Goal: Task Accomplishment & Management: Use online tool/utility

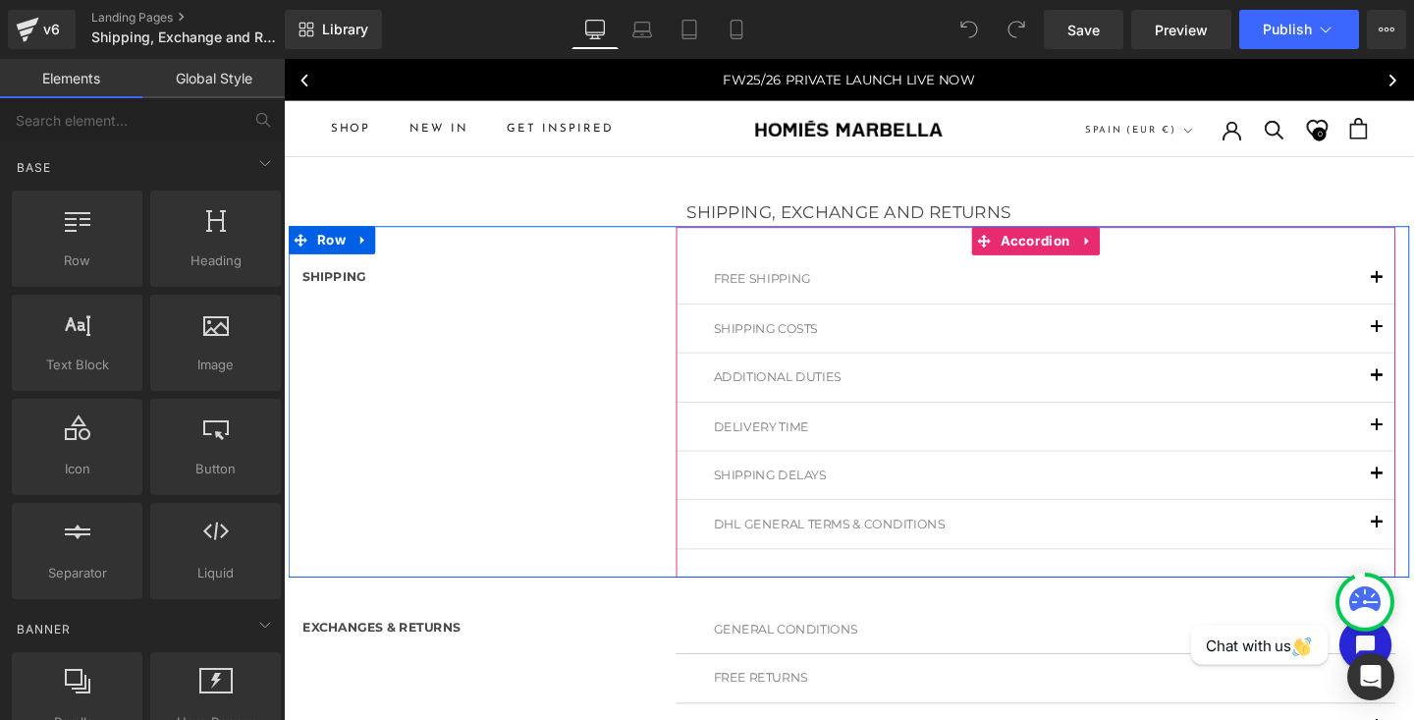
click at [1413, 295] on span "button" at bounding box center [1433, 295] width 0 height 0
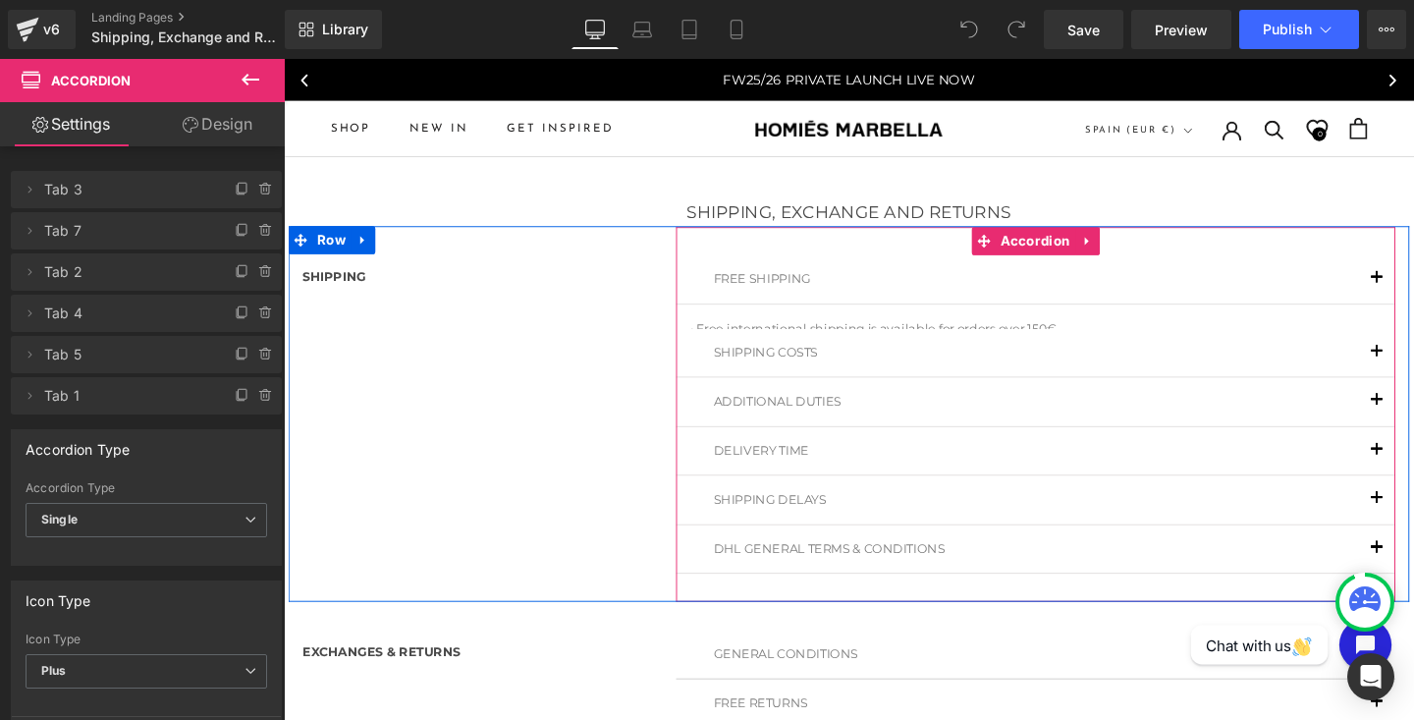
click at [1413, 286] on button "button" at bounding box center [1432, 290] width 39 height 50
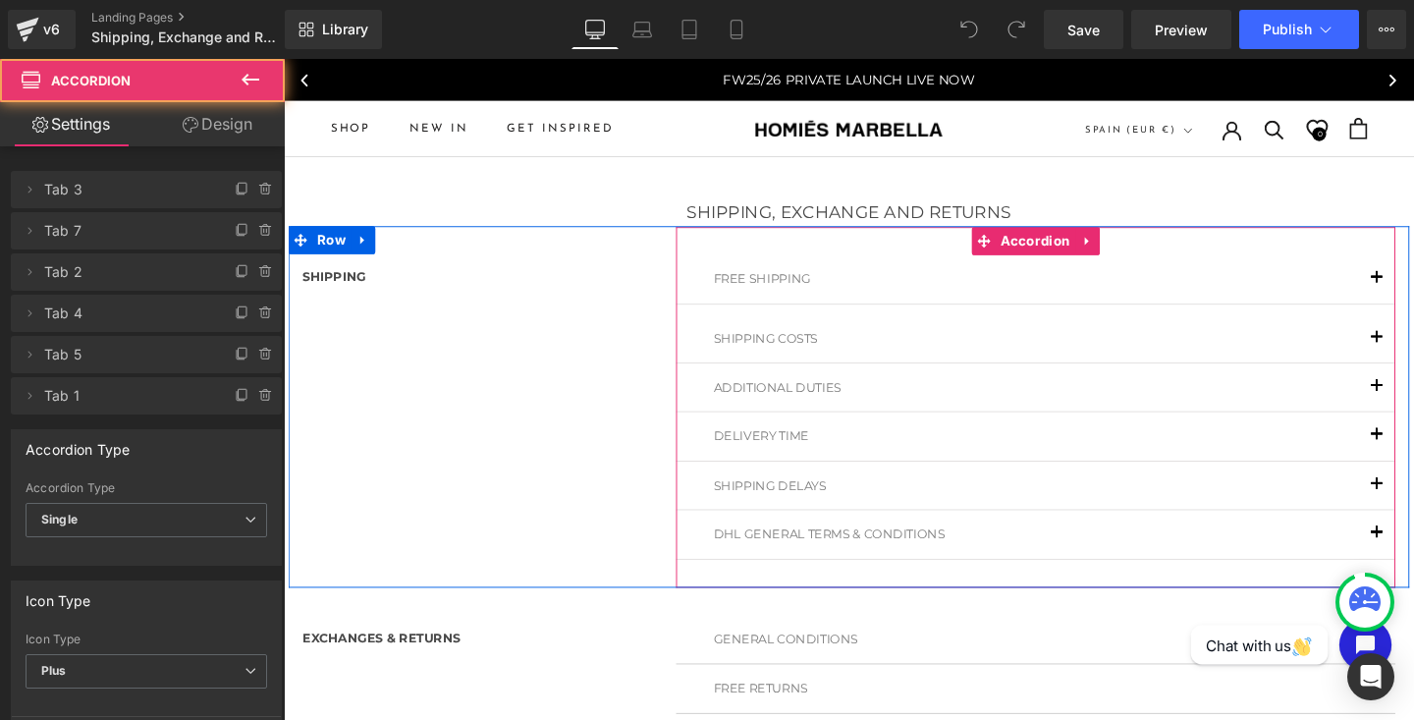
click at [1413, 286] on button "button" at bounding box center [1432, 290] width 39 height 50
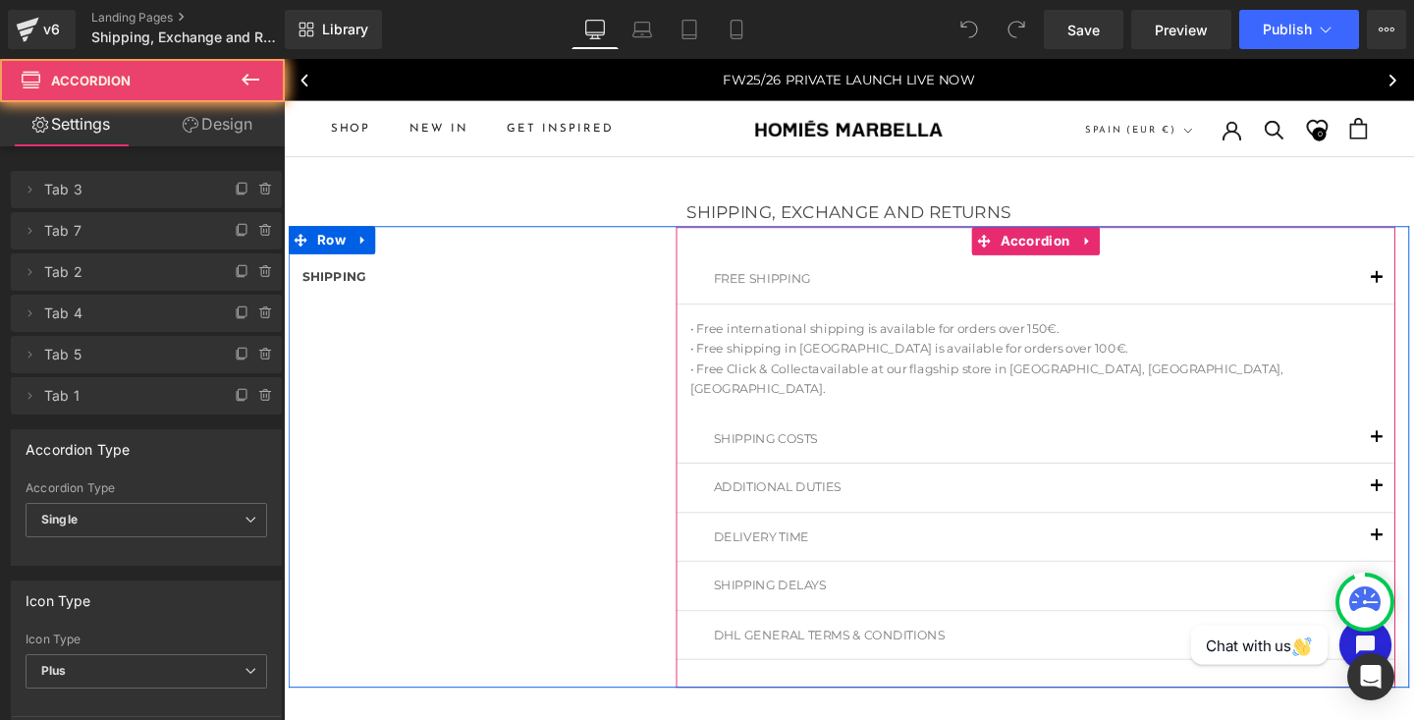
click at [1413, 286] on button "button" at bounding box center [1432, 290] width 39 height 50
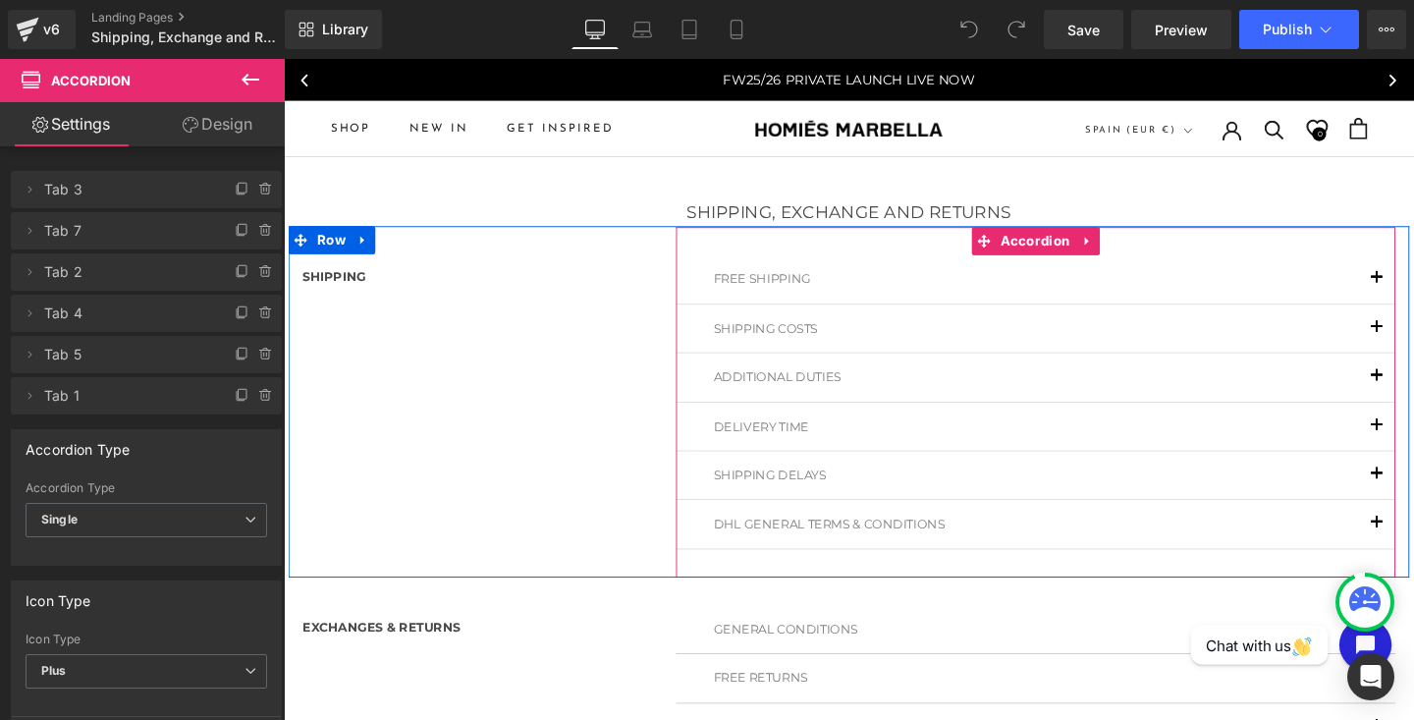
click at [1413, 286] on button "button" at bounding box center [1432, 290] width 39 height 50
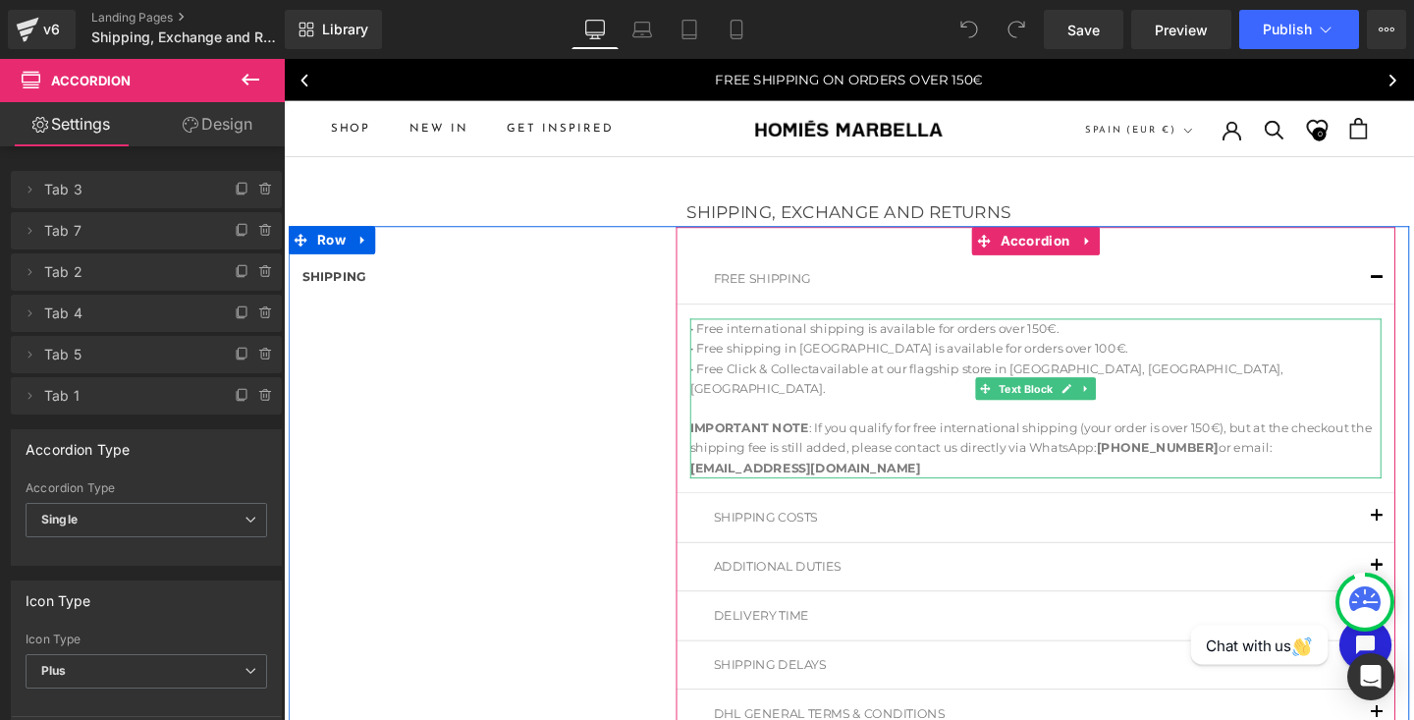
click at [989, 376] on div "• Free international shipping is available for orders over 150€. • Free shippin…" at bounding box center [1074, 416] width 727 height 169
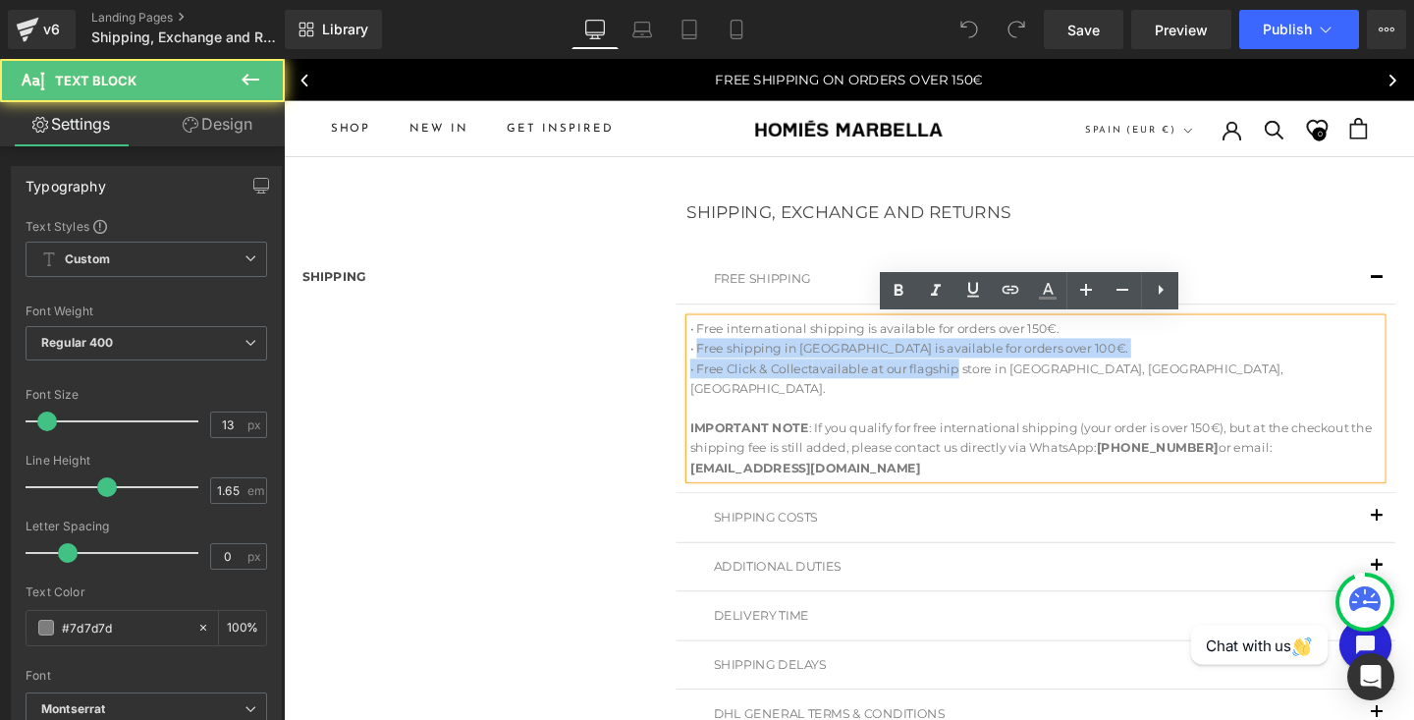
click at [1078, 363] on p "• Free shipping in [GEOGRAPHIC_DATA] is available for orders over 100€." at bounding box center [1074, 363] width 727 height 21
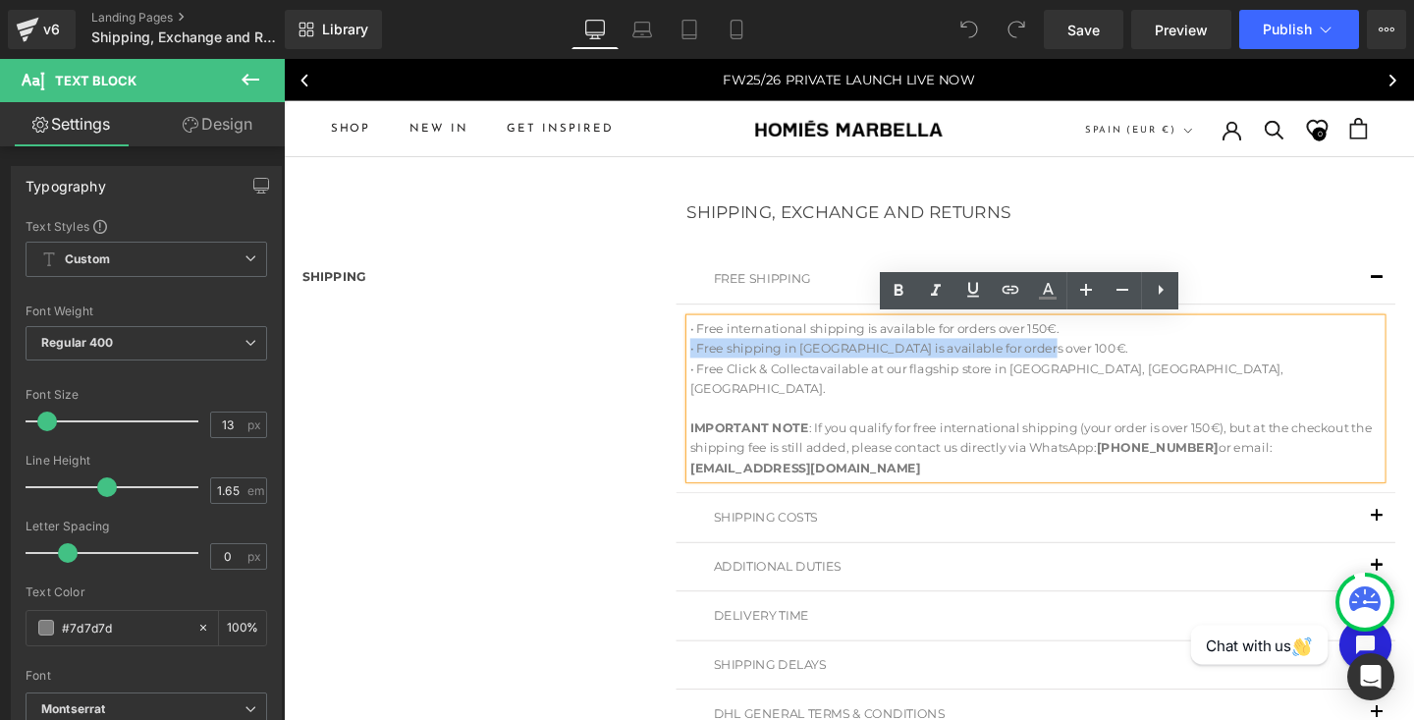
drag, startPoint x: 1078, startPoint y: 364, endPoint x: 1120, endPoint y: 346, distance: 45.3
click at [1123, 346] on div "• Free international shipping is available for orders over 150€. • Free shippin…" at bounding box center [1074, 416] width 727 height 169
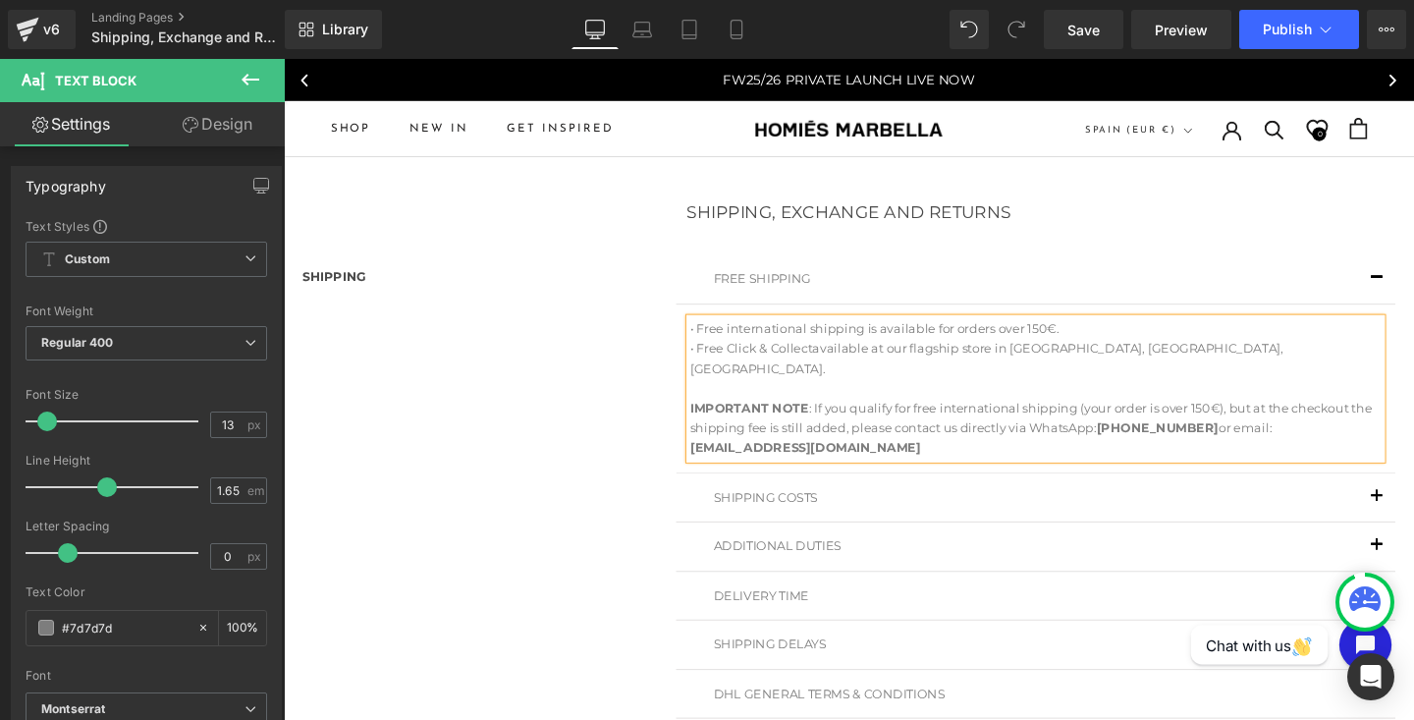
click at [1413, 281] on button "button" at bounding box center [1432, 290] width 39 height 50
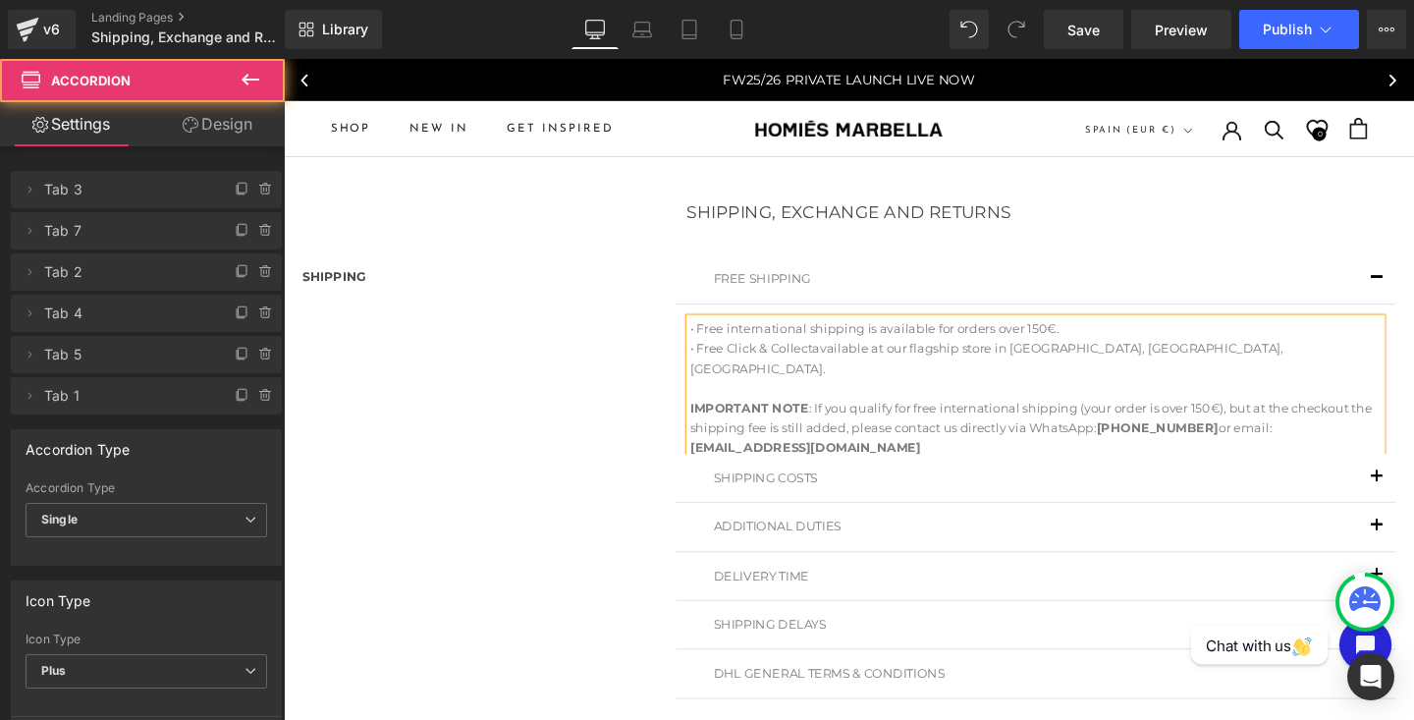
click at [1413, 295] on span "button" at bounding box center [1433, 295] width 0 height 0
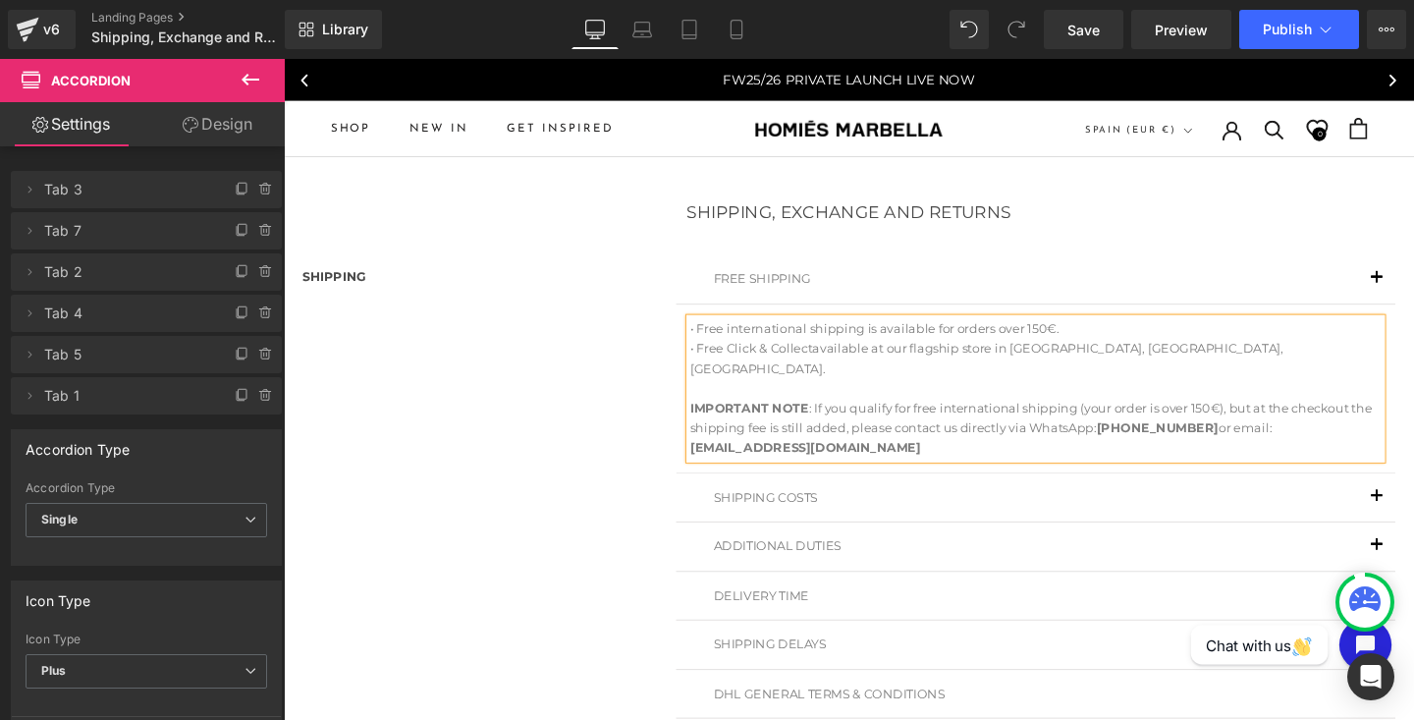
click at [1413, 295] on span "button" at bounding box center [1433, 295] width 0 height 0
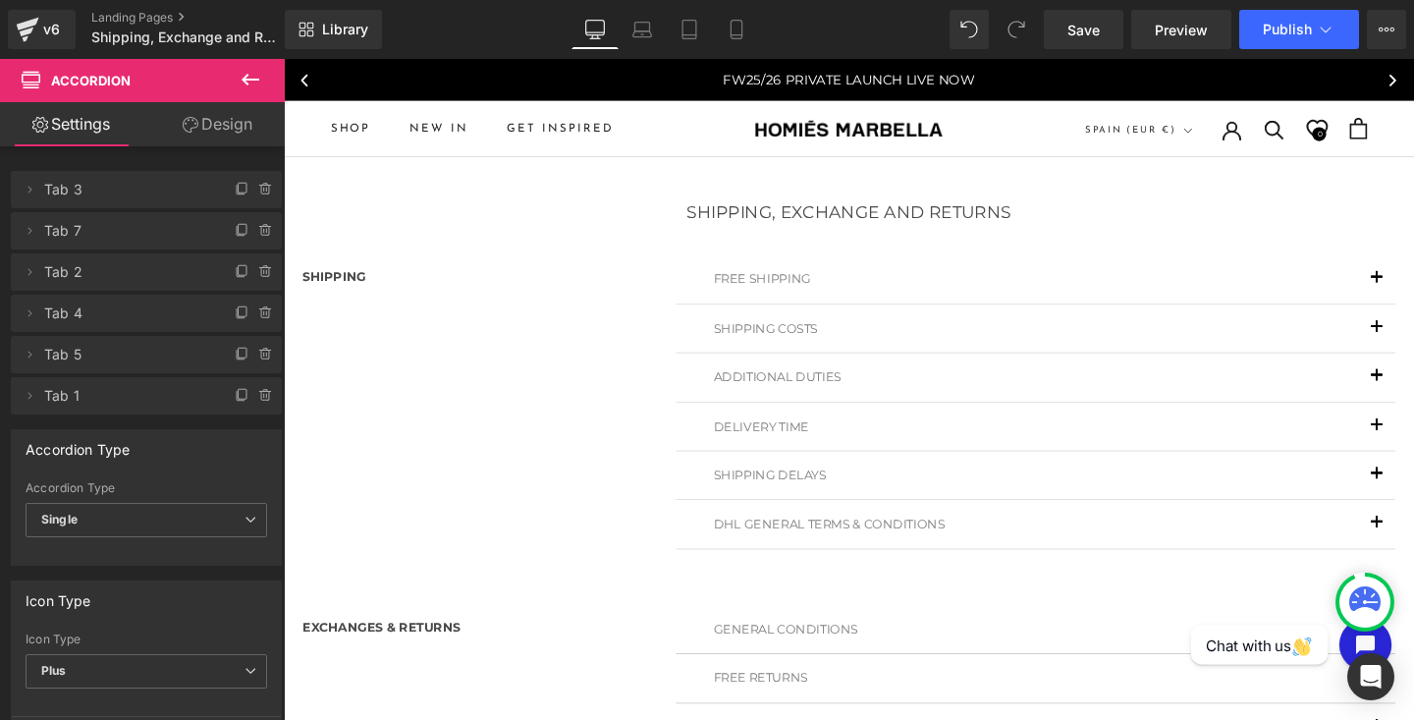
click at [1413, 347] on span "button" at bounding box center [1433, 347] width 0 height 0
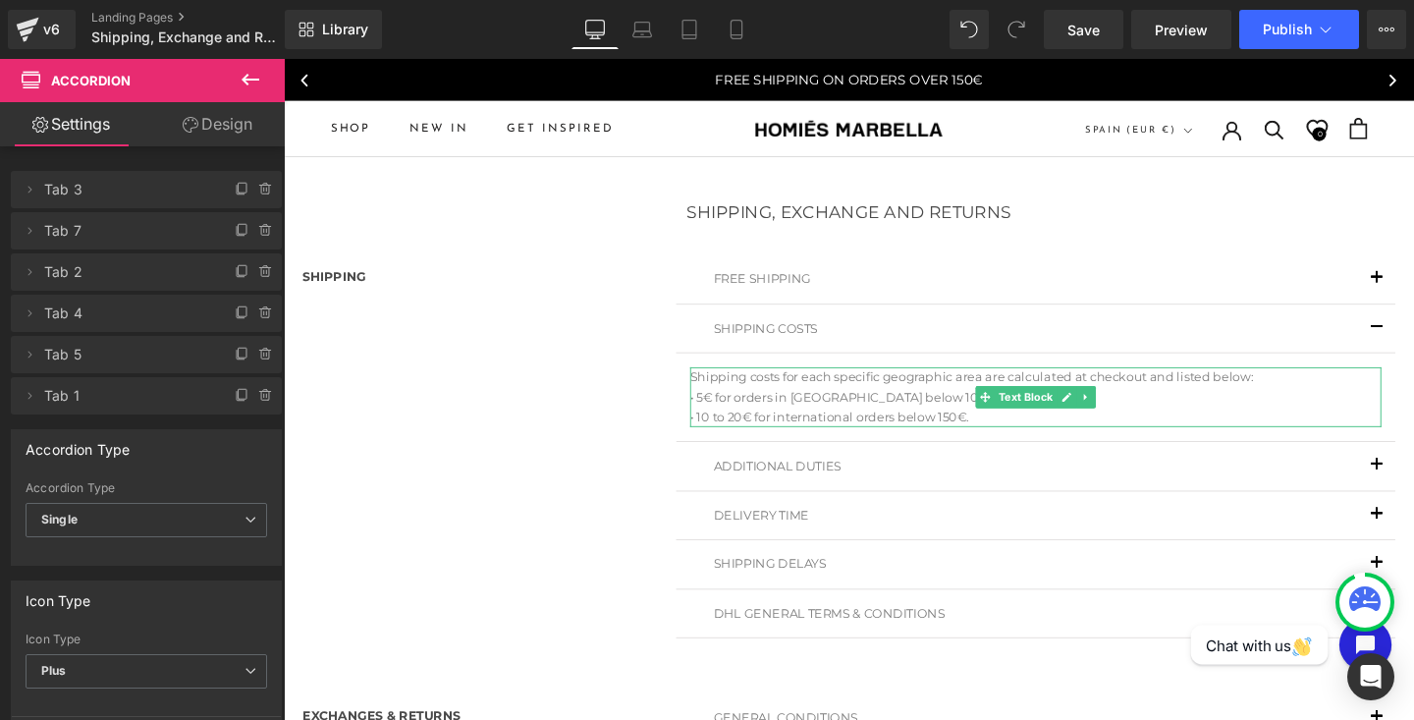
click at [915, 414] on p "• 5€ for orders in [GEOGRAPHIC_DATA] below 100€." at bounding box center [1074, 415] width 727 height 21
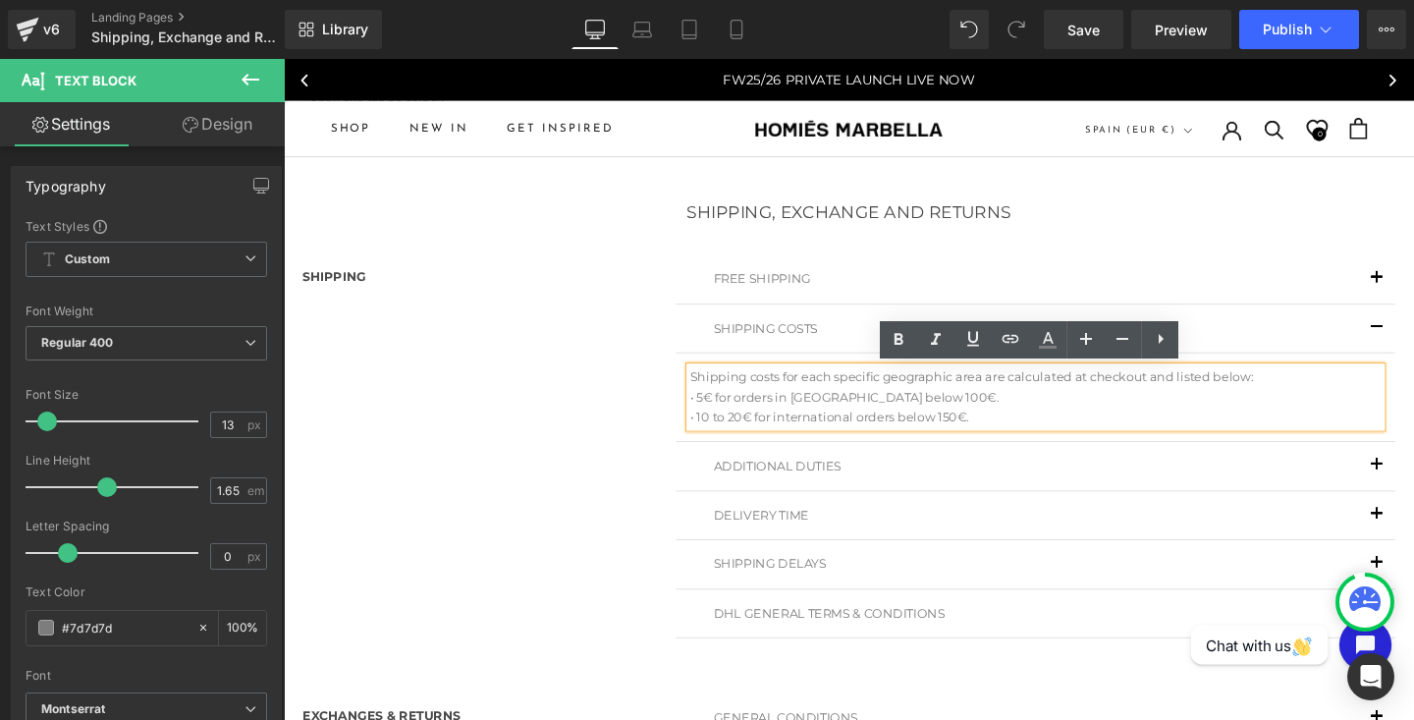
click at [914, 411] on p "• 5€ for orders in [GEOGRAPHIC_DATA] below 100€." at bounding box center [1074, 415] width 727 height 21
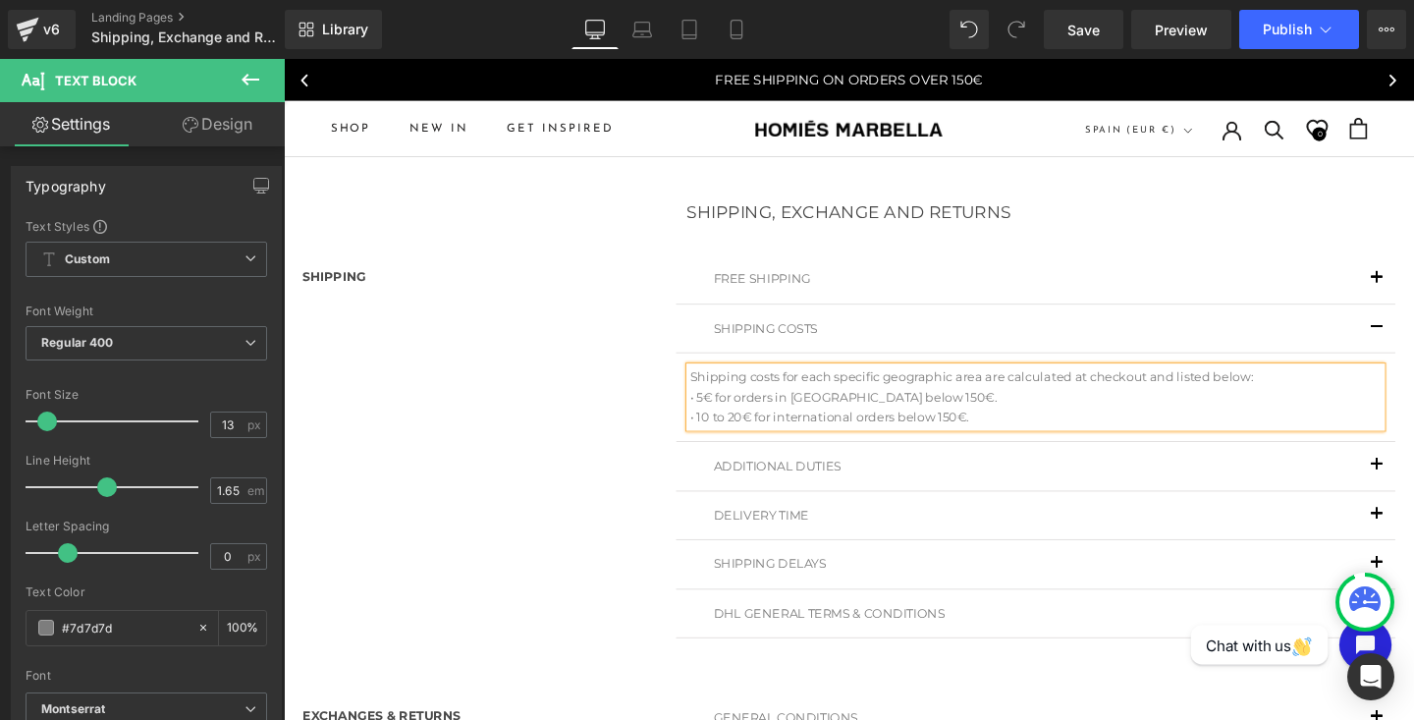
click at [922, 412] on p "• 5€ for orders in Spain below 150€." at bounding box center [1074, 415] width 727 height 21
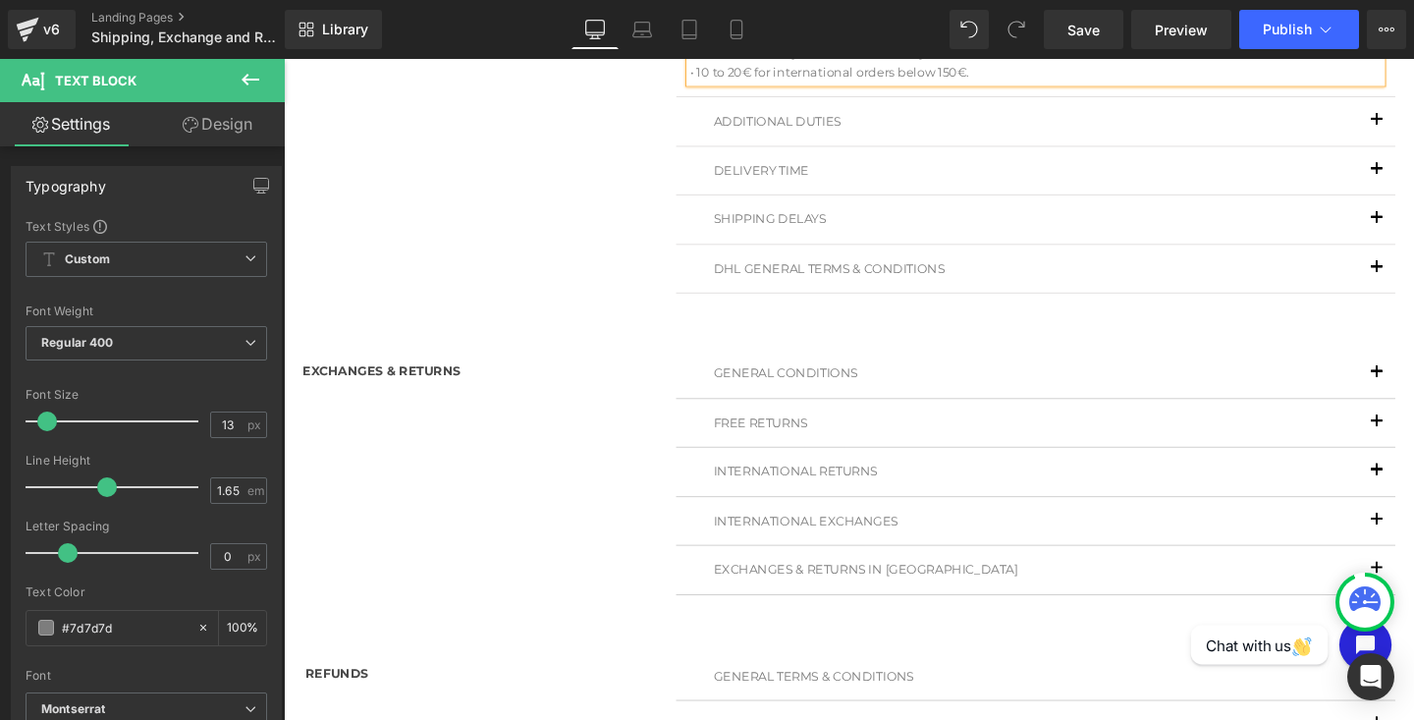
scroll to position [372, 0]
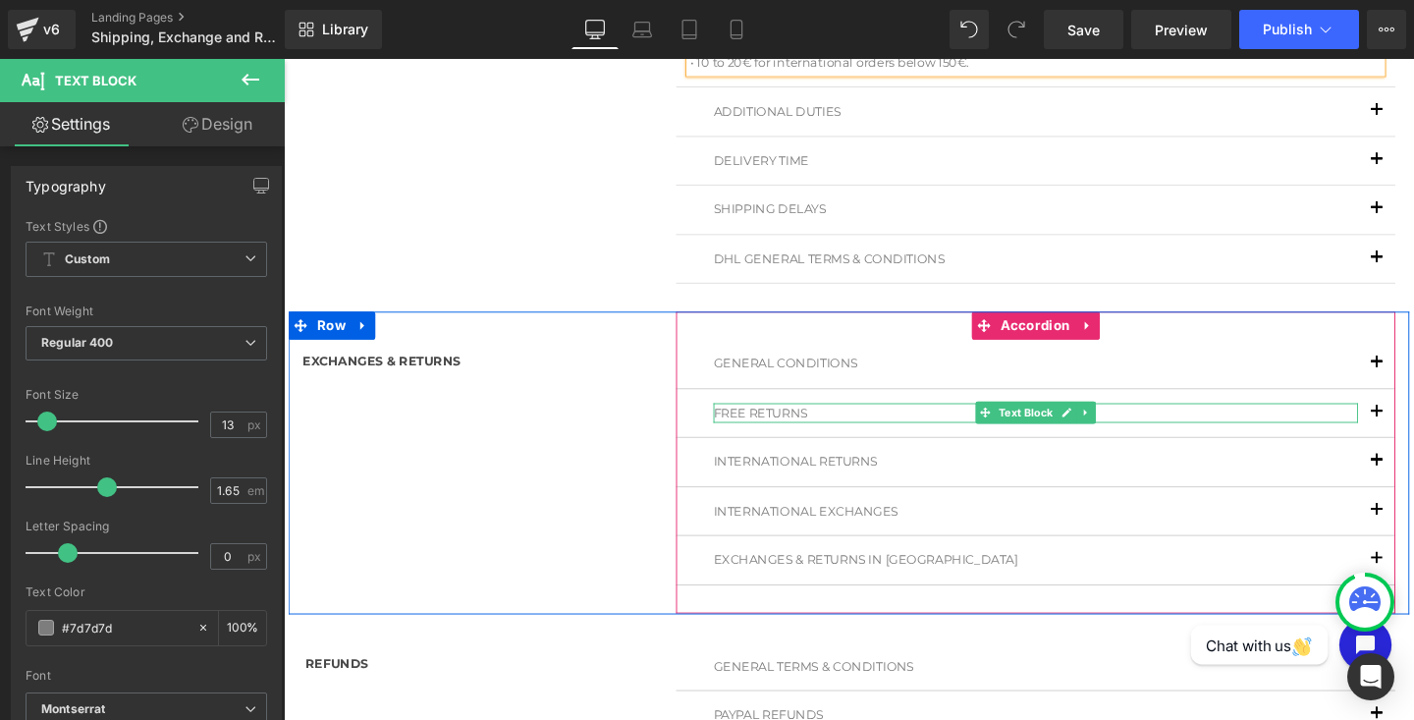
click at [1372, 426] on p "FREE RETURNS" at bounding box center [1075, 431] width 678 height 21
click at [1413, 436] on span "button" at bounding box center [1433, 436] width 0 height 0
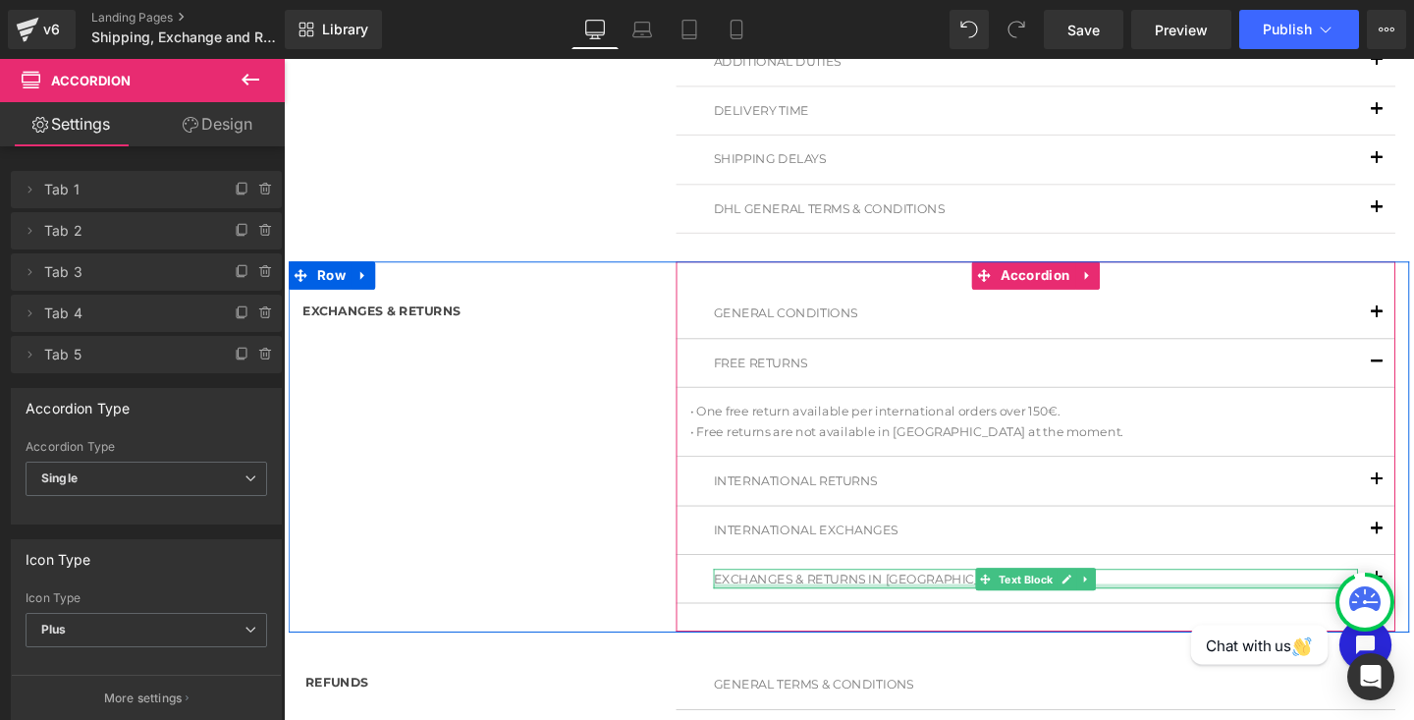
scroll to position [603, 0]
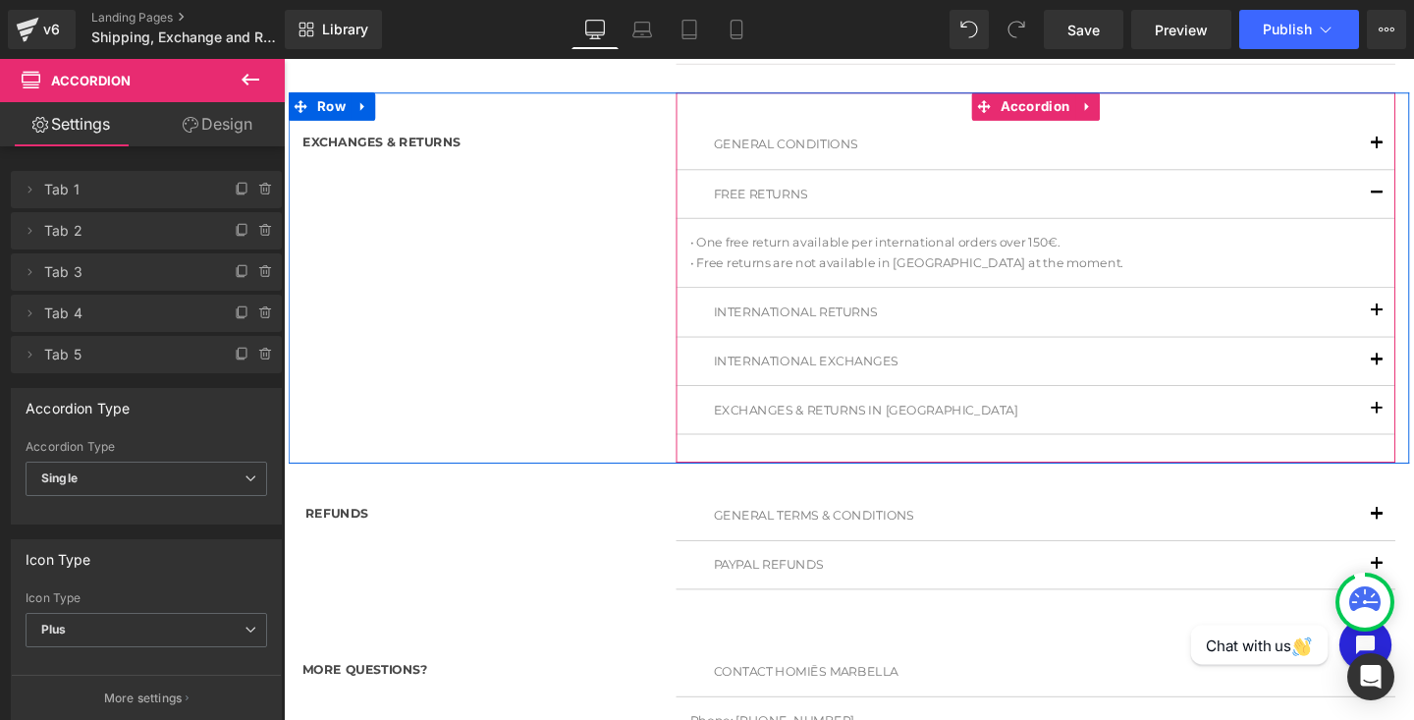
click at [1413, 421] on button "button" at bounding box center [1432, 428] width 39 height 50
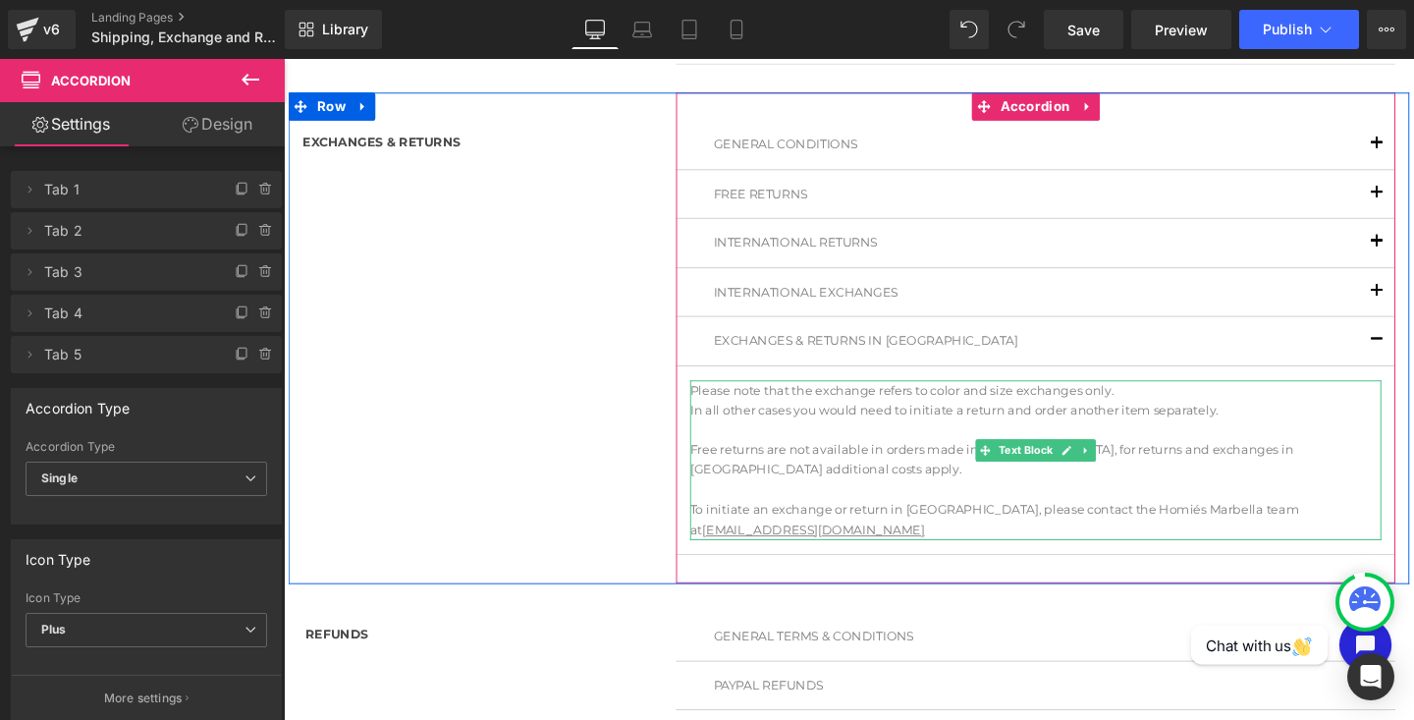
click at [754, 452] on p "In all other cases you would need to initiate a return and order another item s…" at bounding box center [1074, 438] width 727 height 42
click at [723, 445] on p "In all other cases you would need to initiate a return and order another item s…" at bounding box center [1074, 438] width 727 height 42
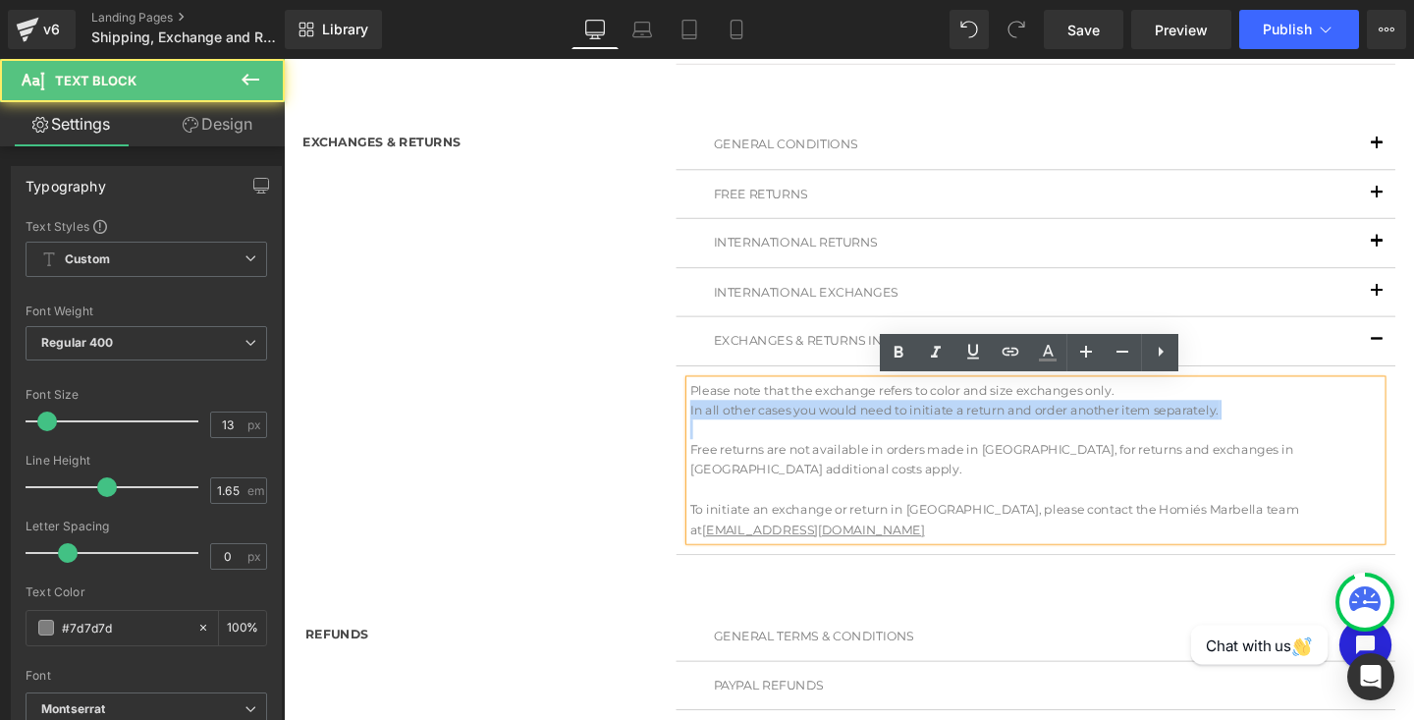
click at [723, 445] on p "In all other cases you would need to initiate a return and order another item s…" at bounding box center [1074, 438] width 727 height 42
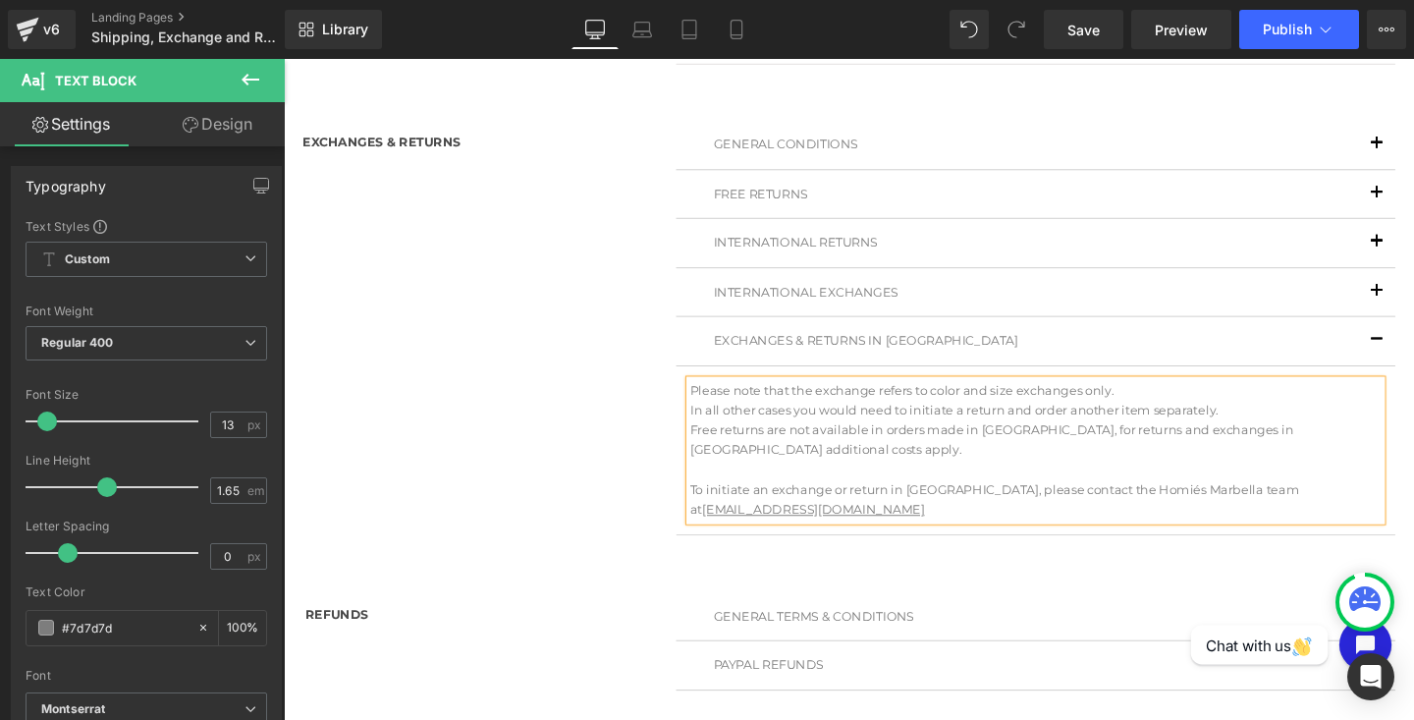
click at [609, 465] on div "EXCHANGES & RETURNS Heading GENERAL CONDITIONS Text Block • If you are in Spain…" at bounding box center [878, 341] width 1178 height 495
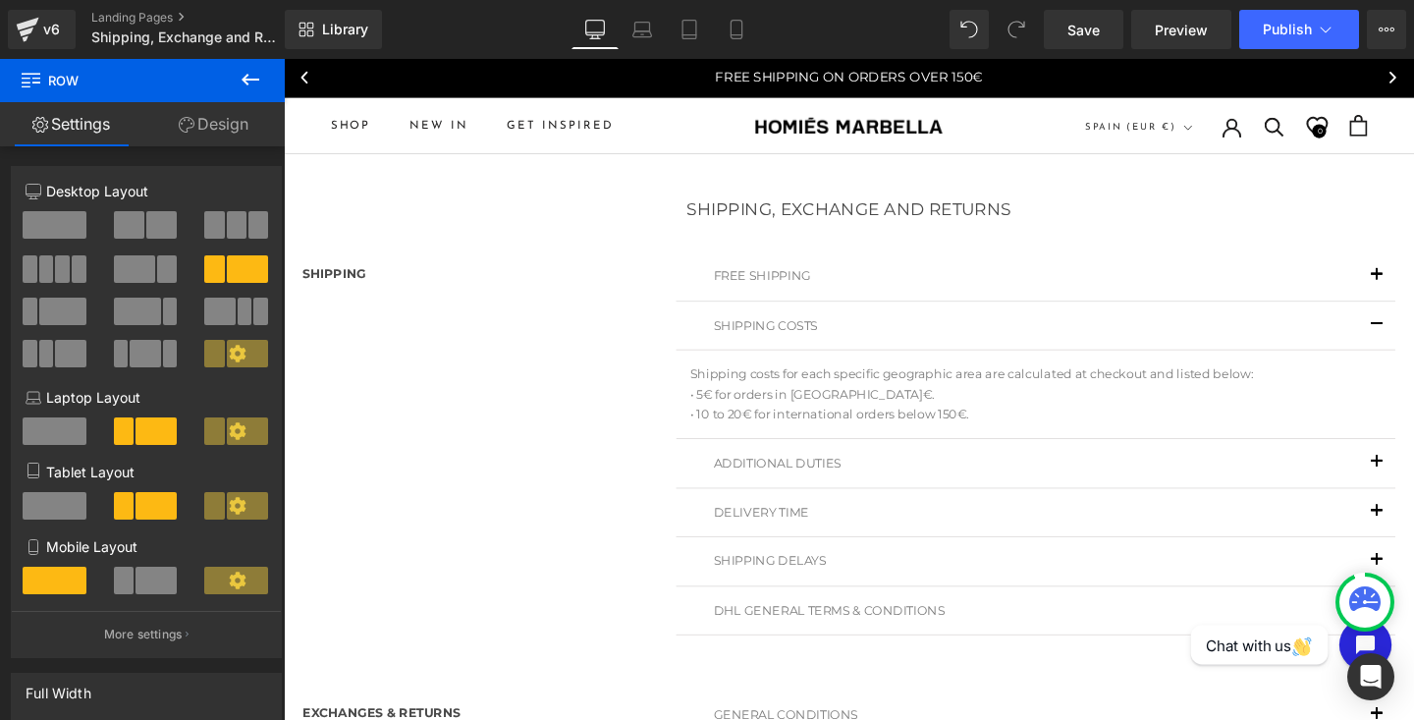
scroll to position [0, 0]
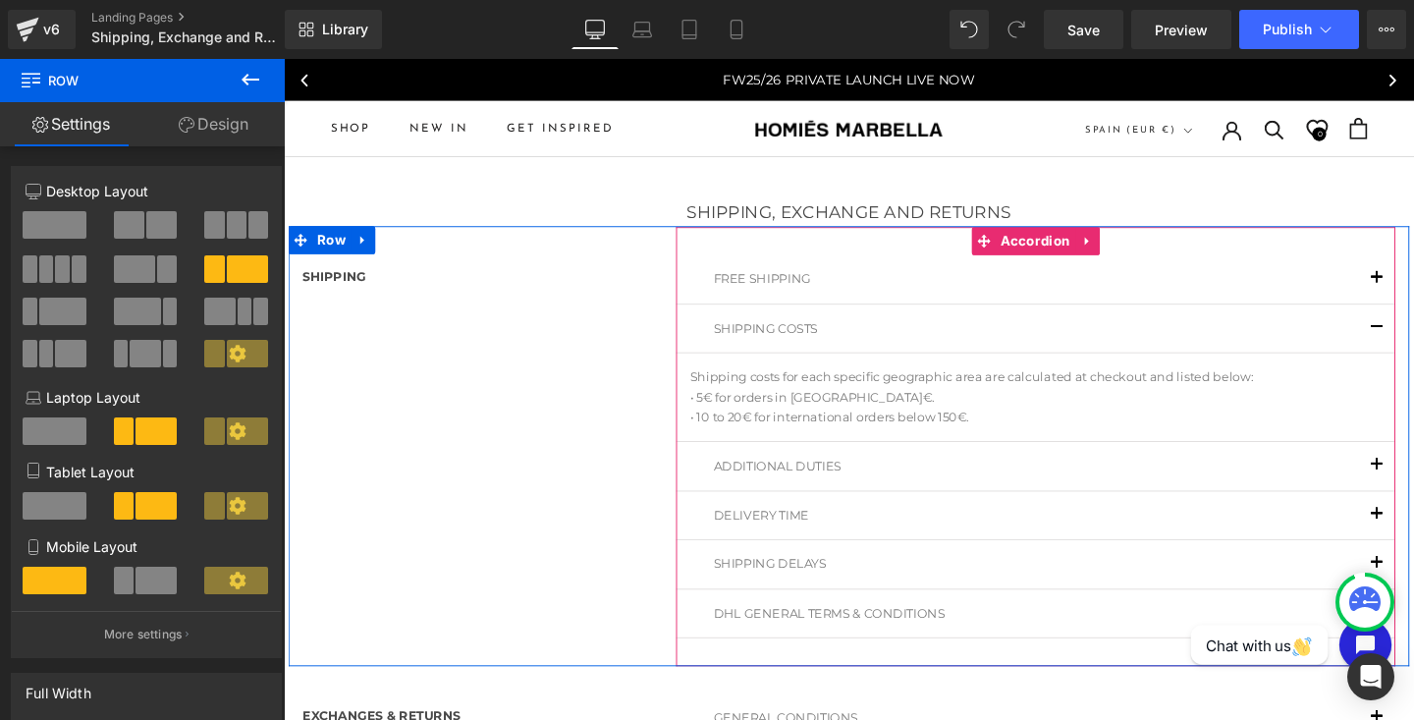
click at [1413, 332] on button "button" at bounding box center [1432, 342] width 39 height 50
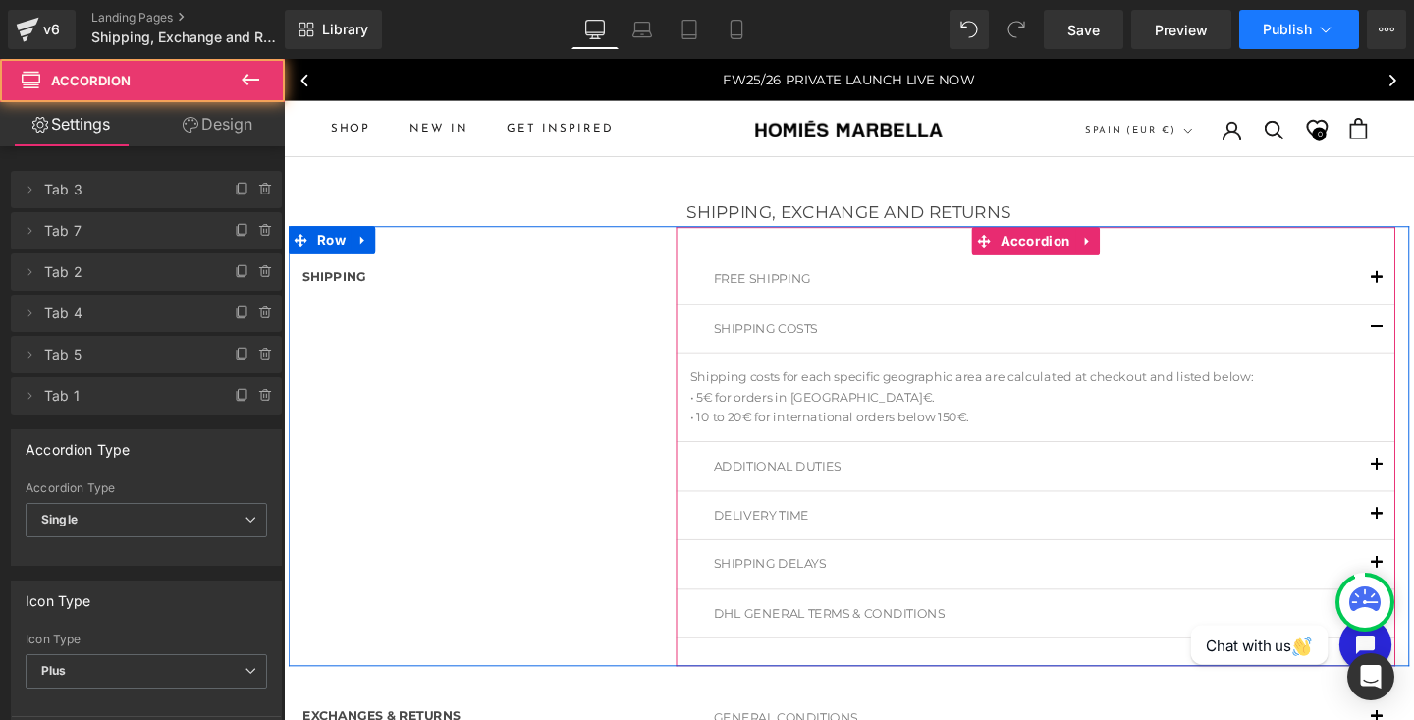
click at [1281, 31] on span "Publish" at bounding box center [1287, 30] width 49 height 16
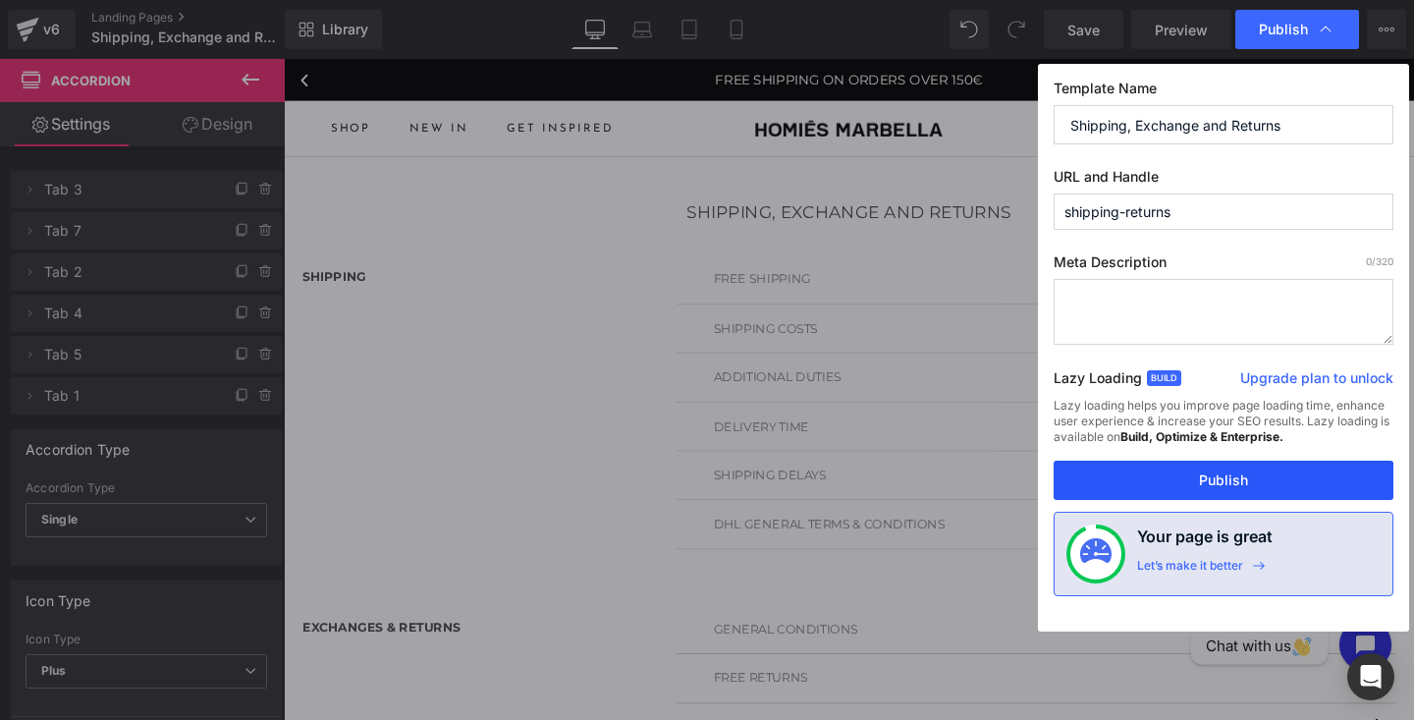
click at [1187, 487] on button "Publish" at bounding box center [1224, 480] width 340 height 39
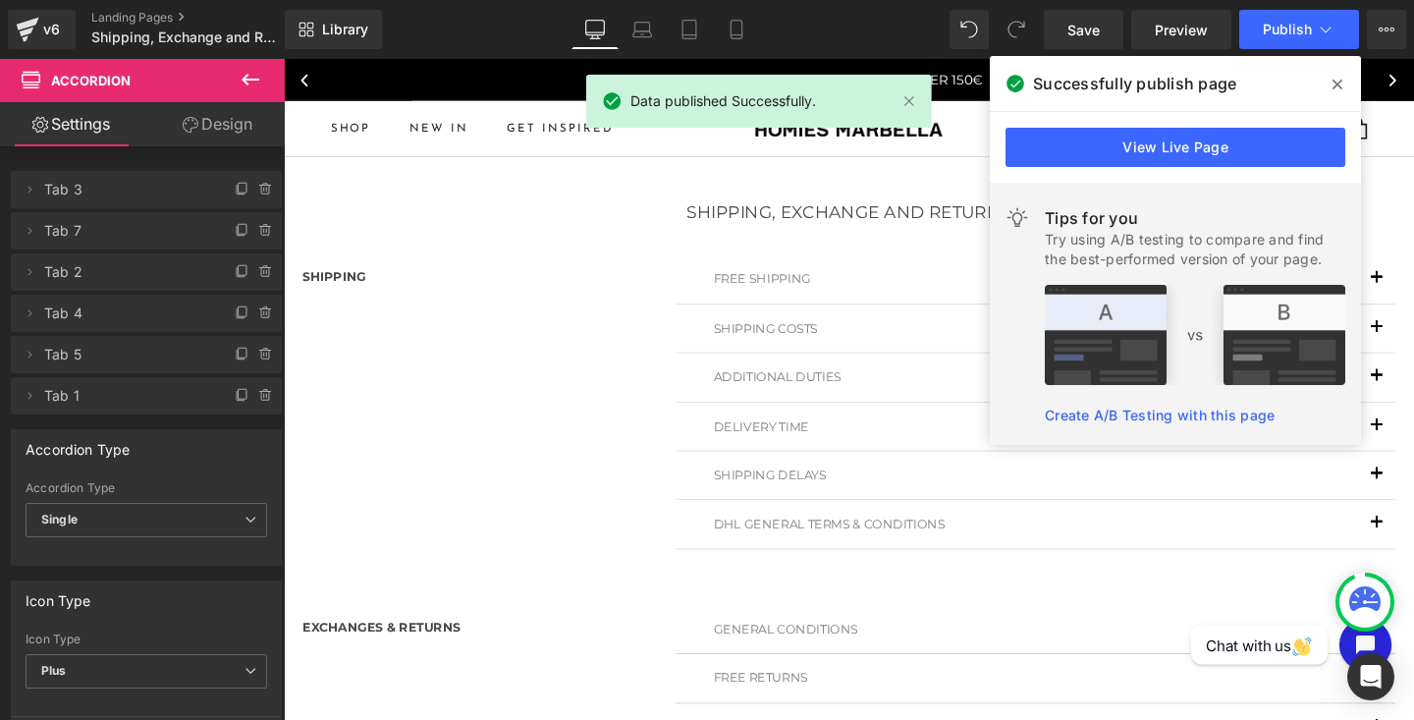
click at [1337, 79] on icon at bounding box center [1338, 85] width 10 height 16
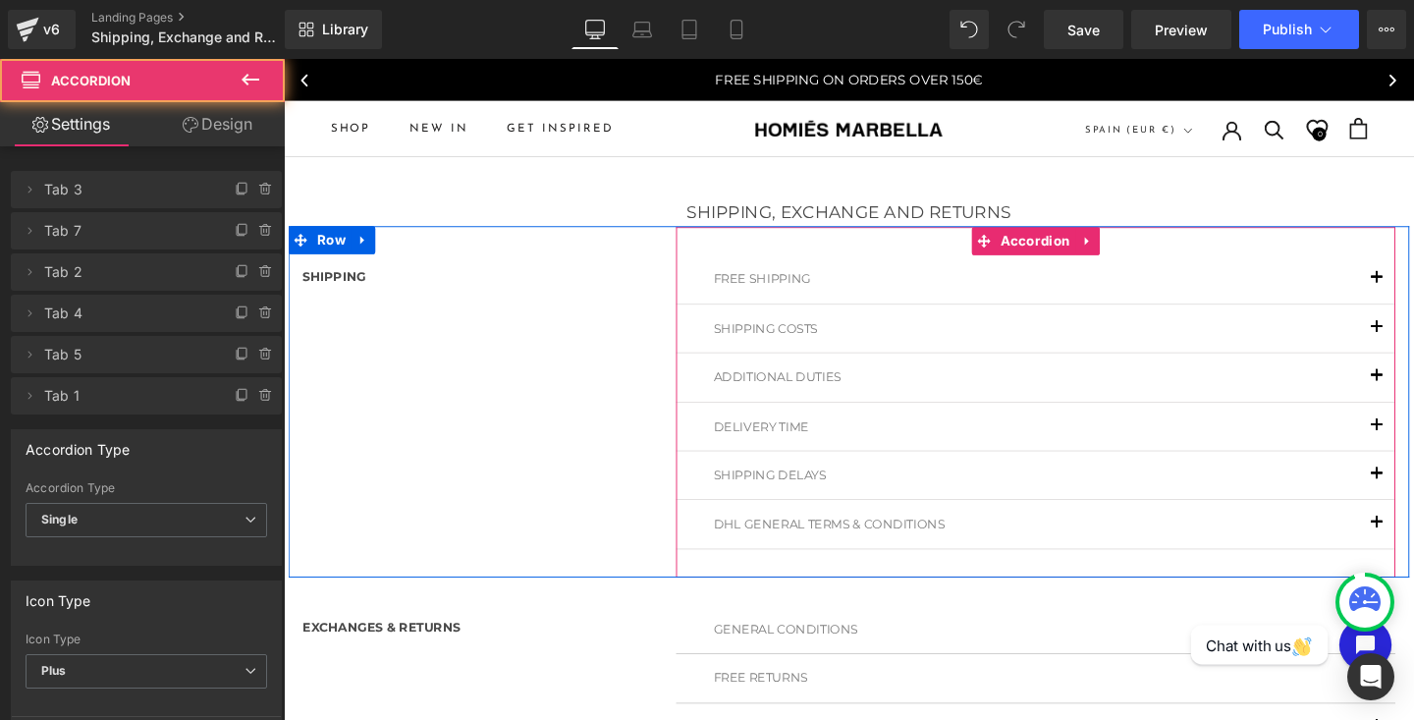
click at [1413, 286] on button "button" at bounding box center [1432, 290] width 39 height 50
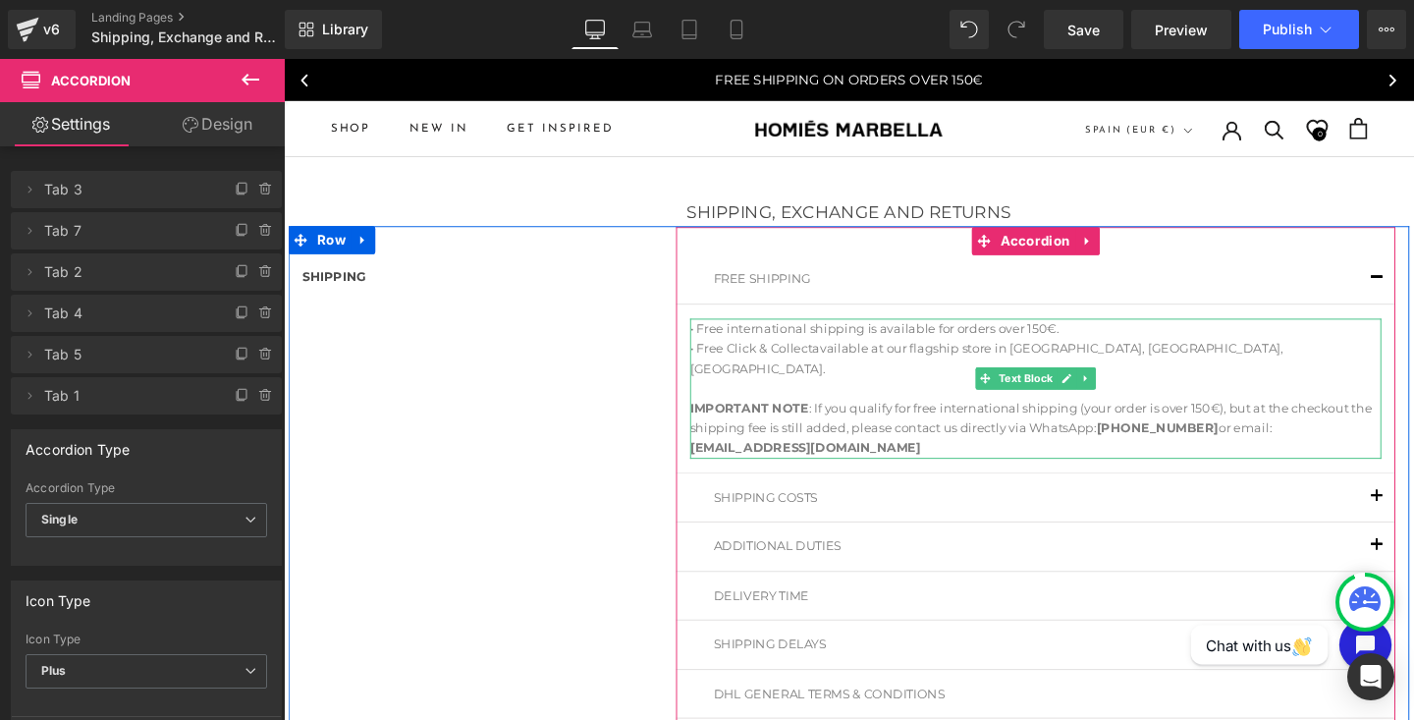
click at [807, 346] on p "• Free international shipping is available for orders over 150€." at bounding box center [1074, 342] width 727 height 21
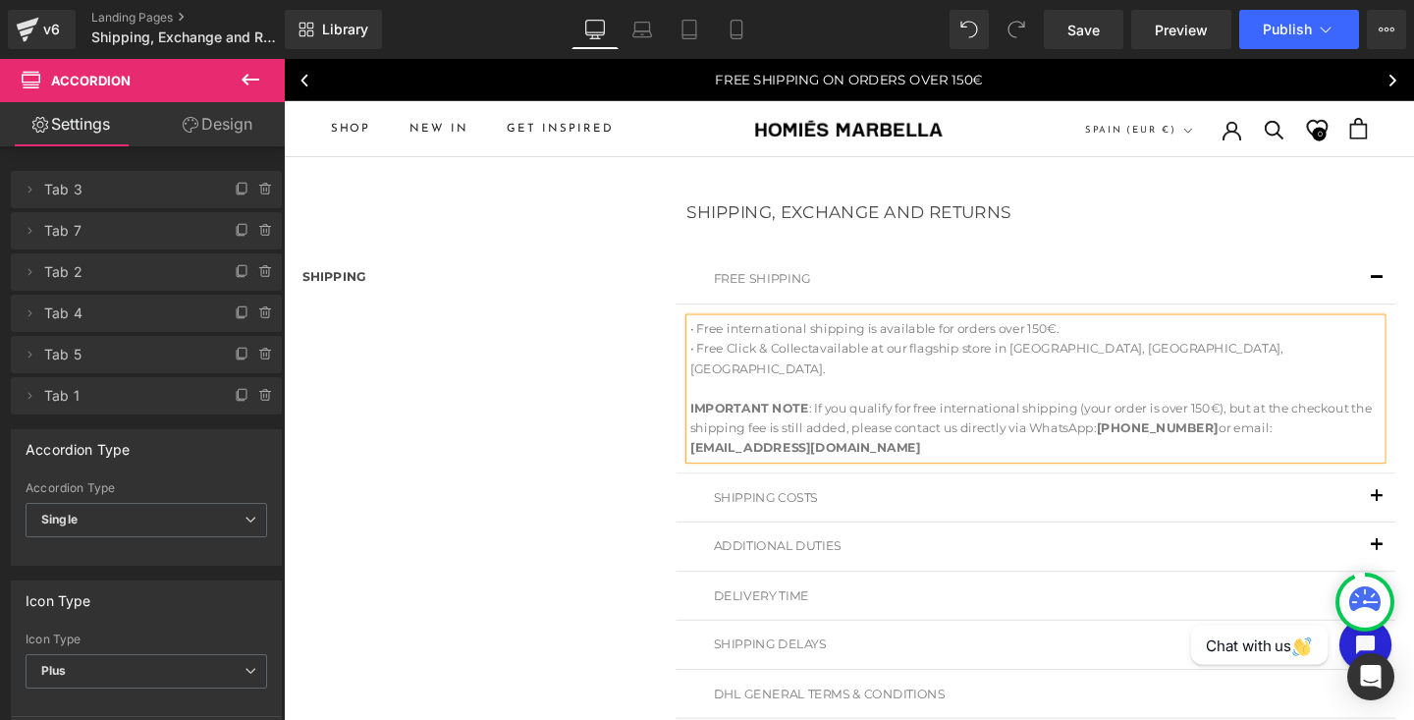
click at [807, 346] on p "• Free international shipping is available for orders over 150€." at bounding box center [1074, 342] width 727 height 21
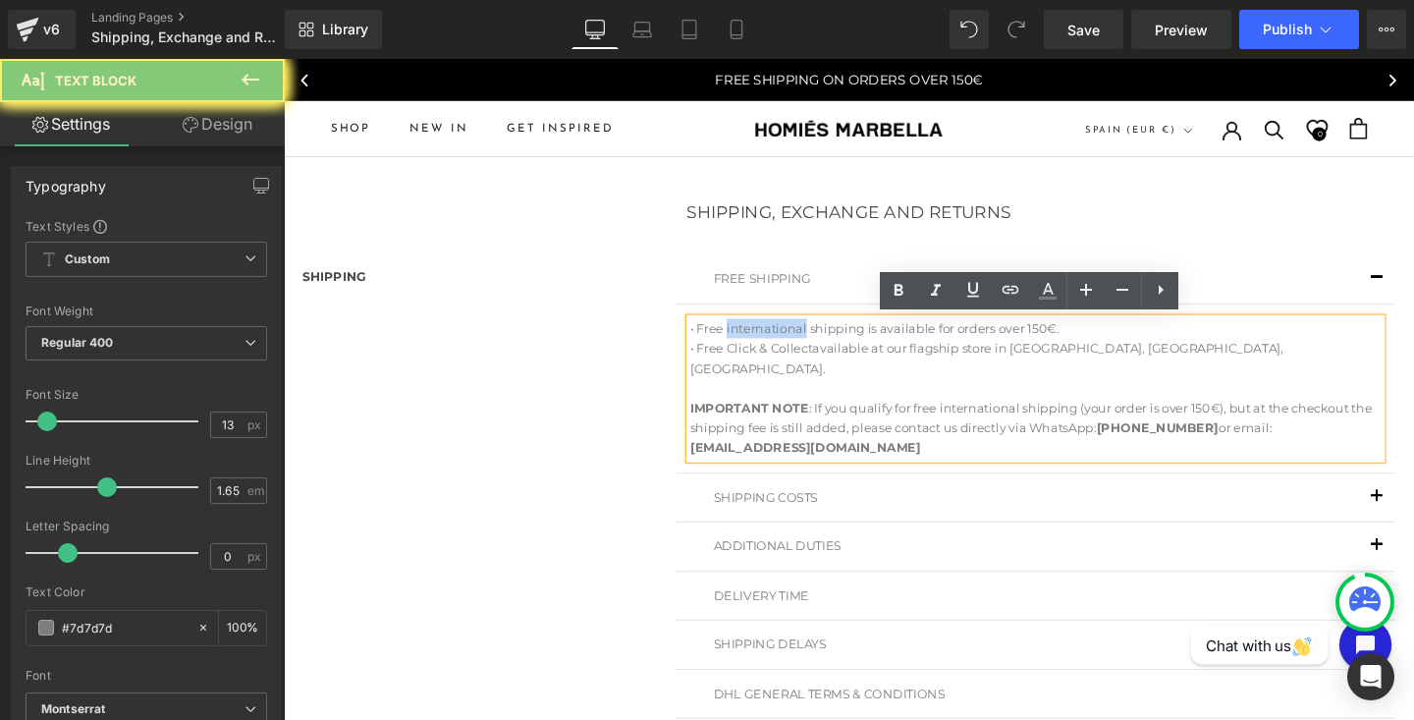
click at [807, 346] on p "• Free international shipping is available for orders over 150€." at bounding box center [1074, 342] width 727 height 21
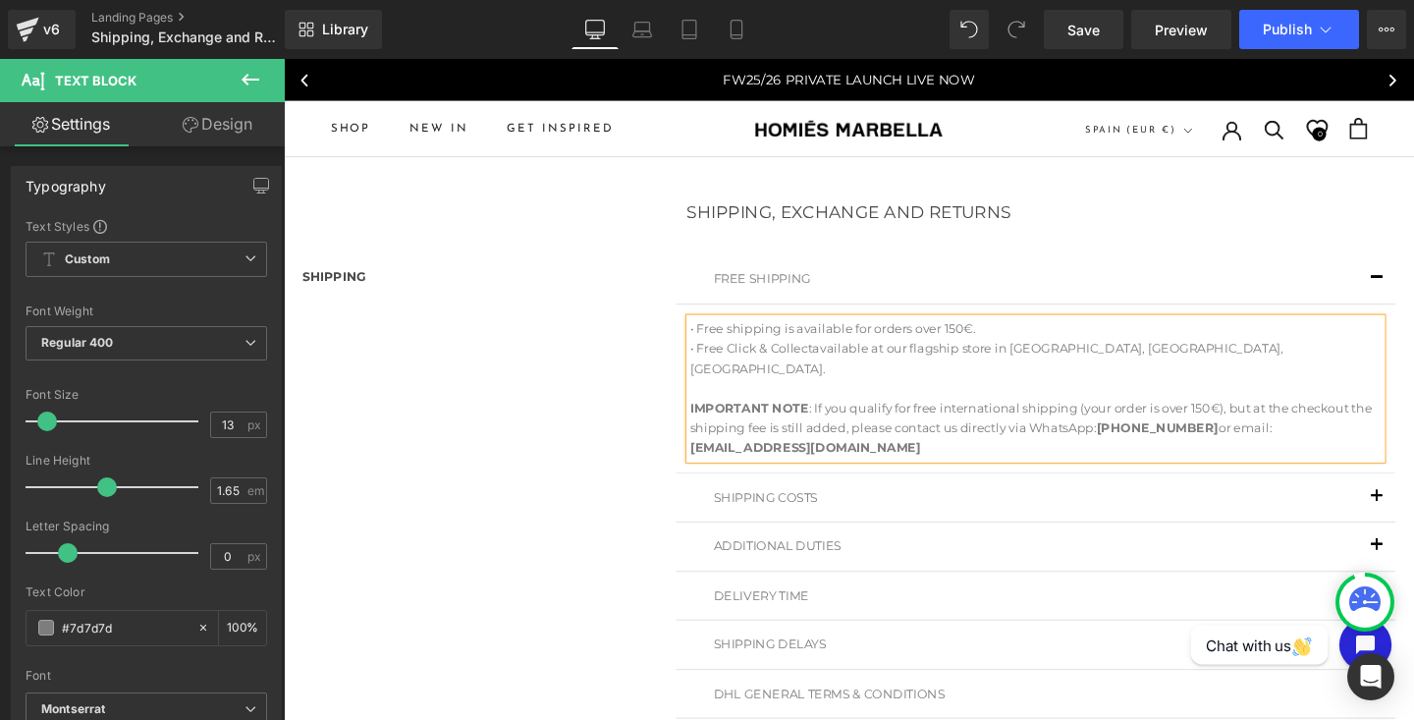
click at [1413, 285] on button "button" at bounding box center [1432, 290] width 39 height 50
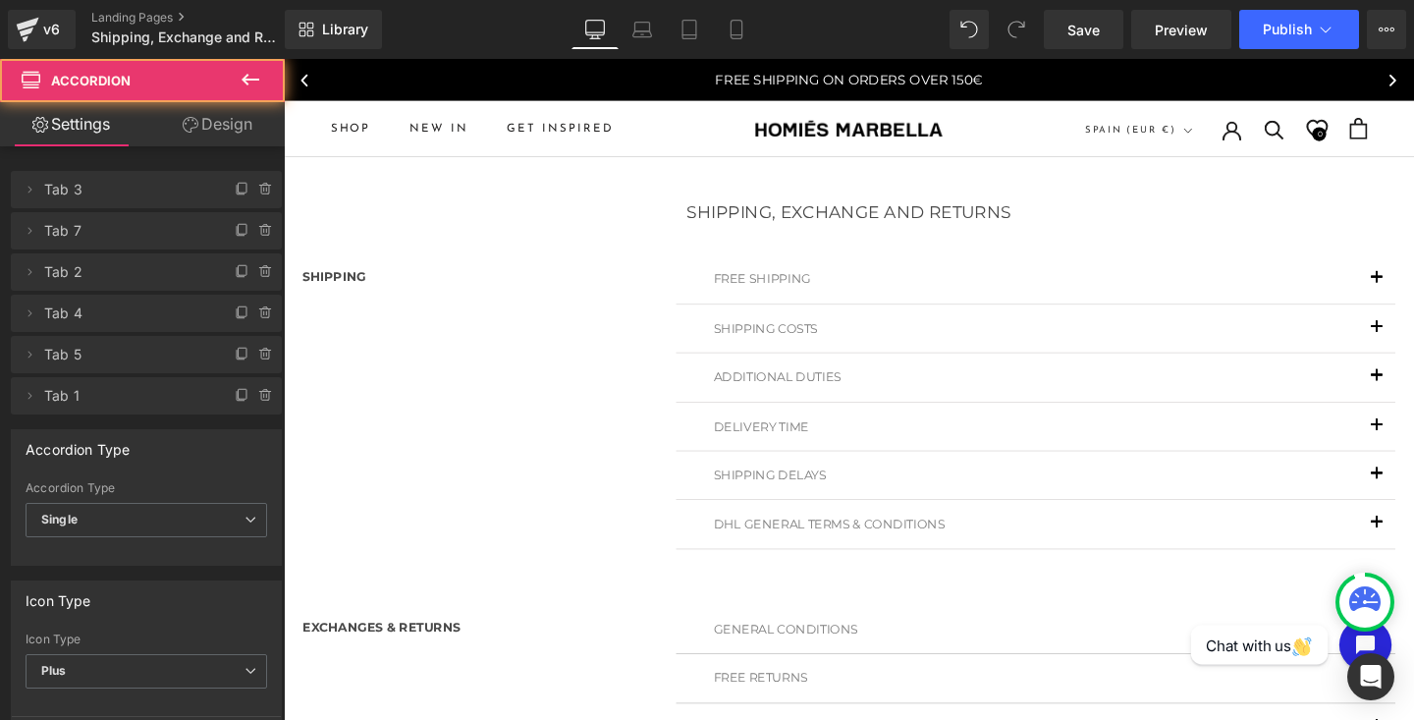
click at [1413, 340] on button "button" at bounding box center [1432, 342] width 39 height 50
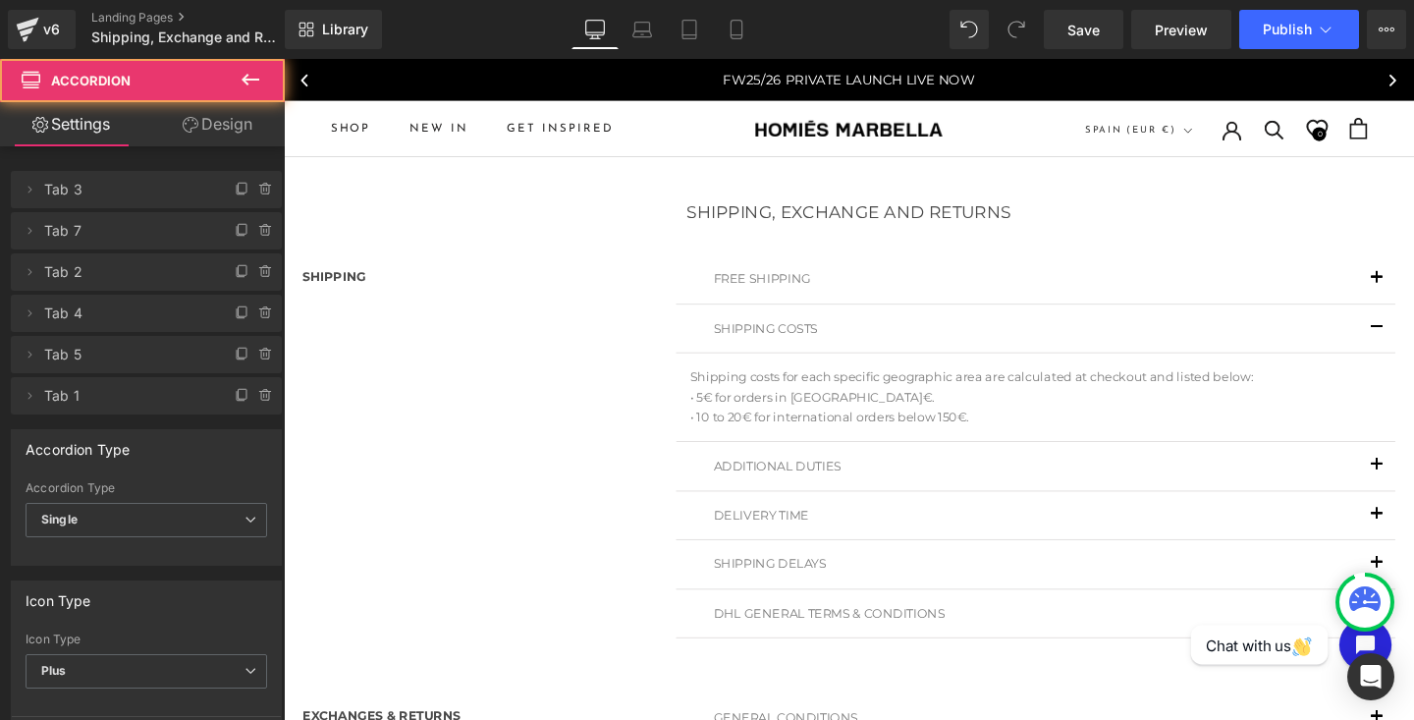
click at [1413, 340] on button "button" at bounding box center [1432, 342] width 39 height 50
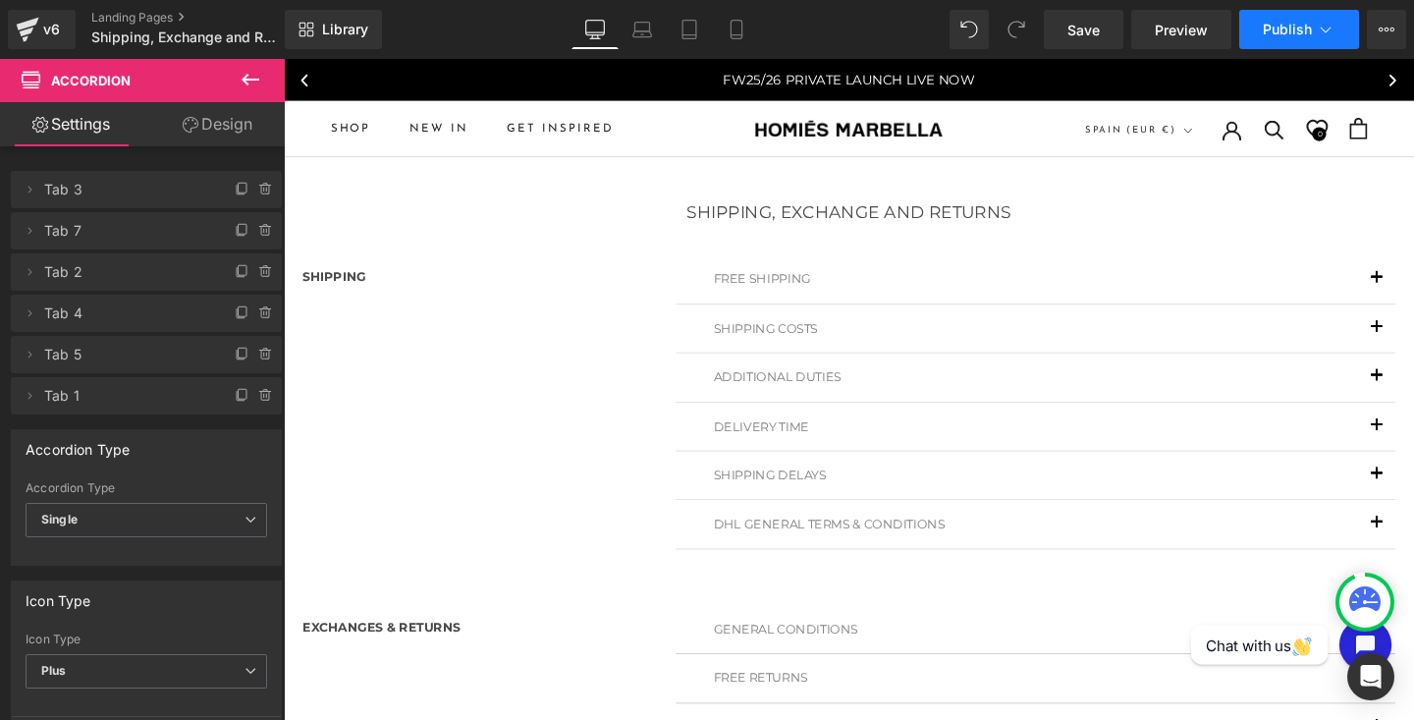
click at [1290, 42] on button "Publish" at bounding box center [1299, 29] width 120 height 39
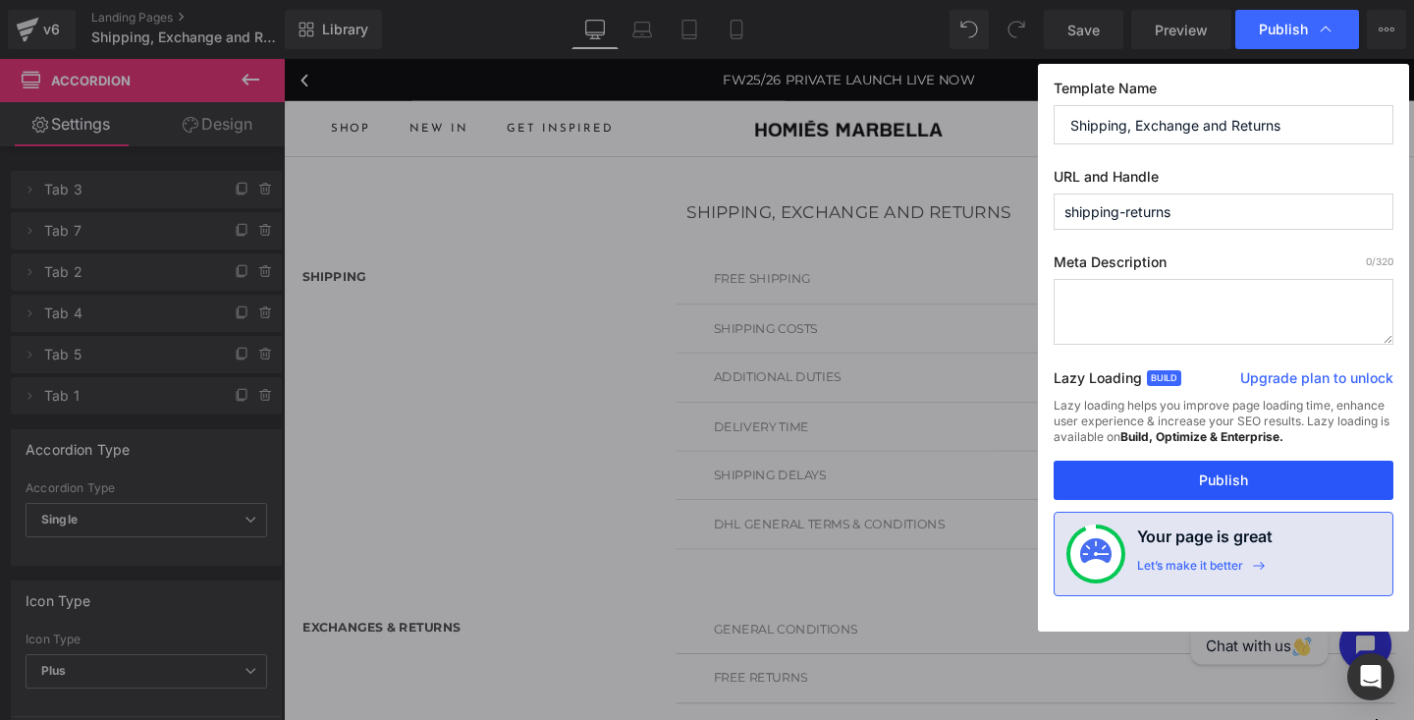
click at [1206, 486] on button "Publish" at bounding box center [1224, 480] width 340 height 39
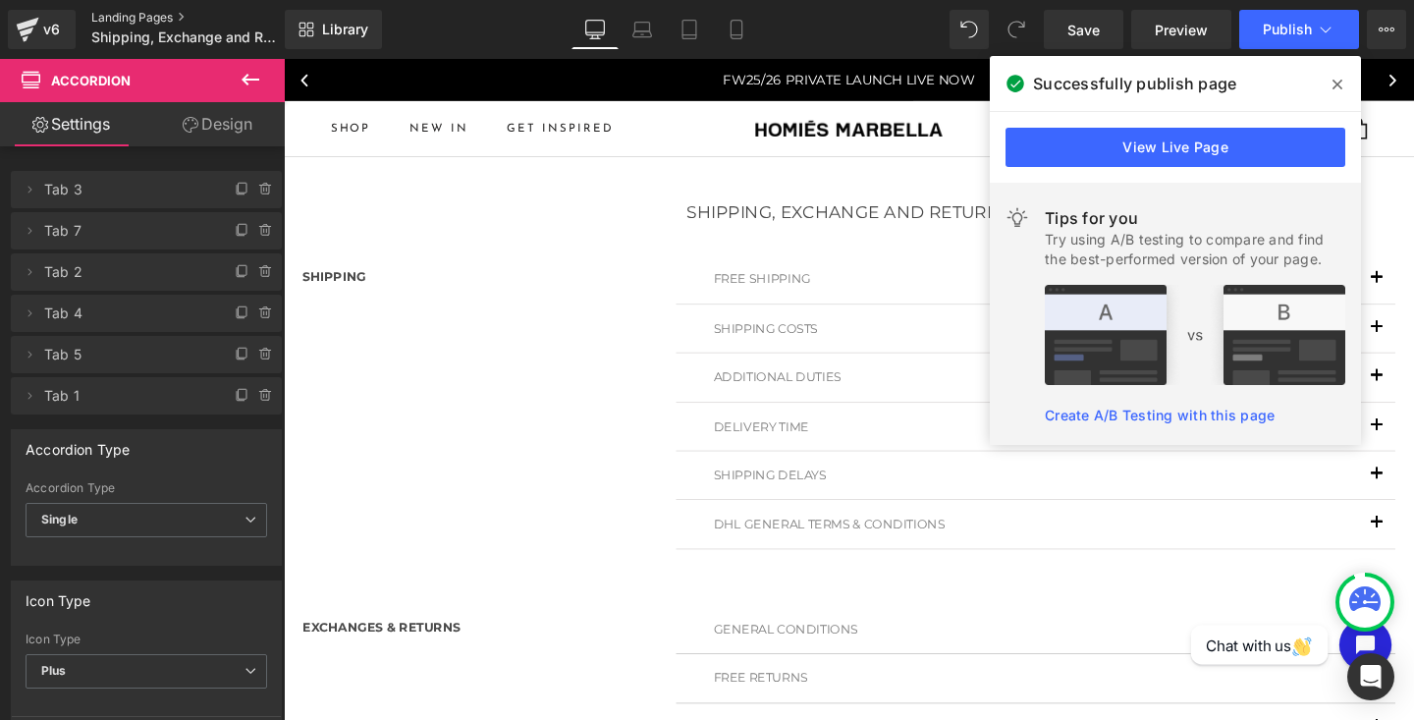
click at [110, 17] on link "Landing Pages" at bounding box center [204, 18] width 226 height 16
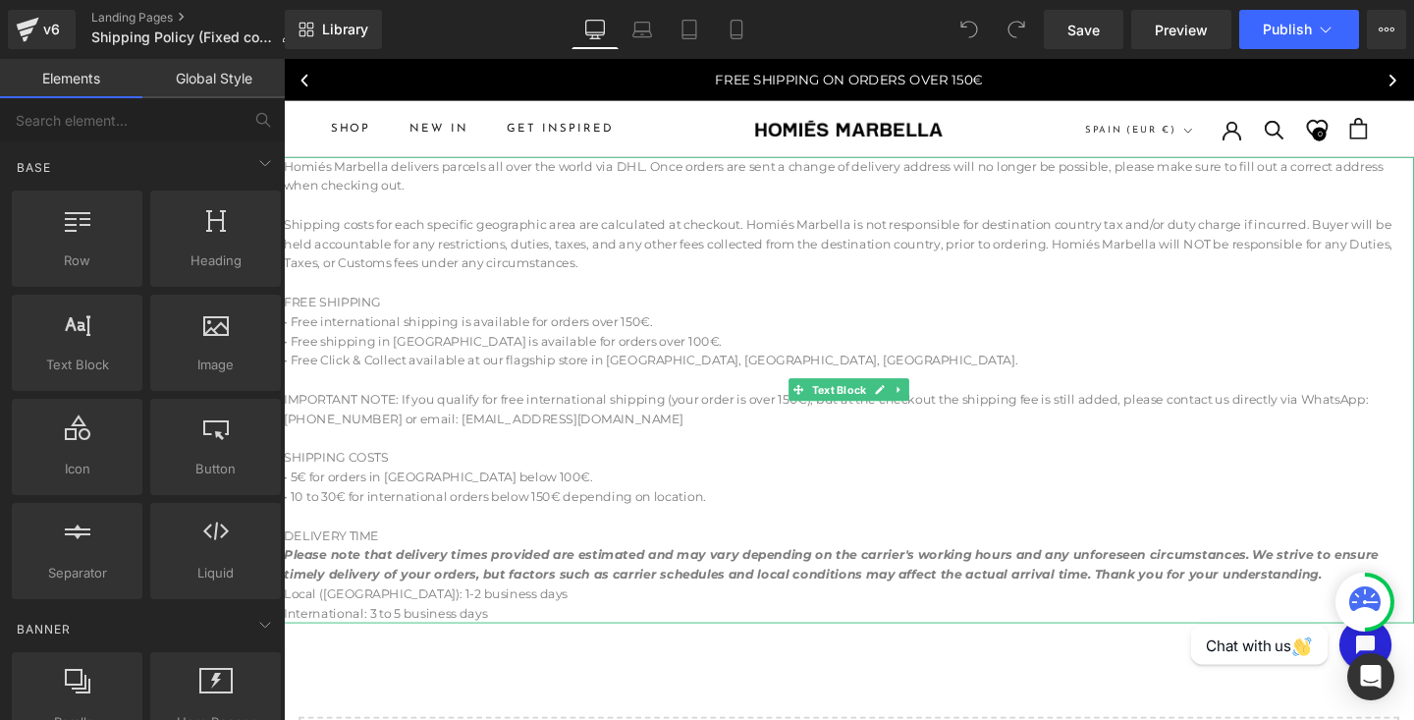
click at [514, 339] on h3 "• Free international shipping is available for orders over 150€." at bounding box center [878, 335] width 1188 height 21
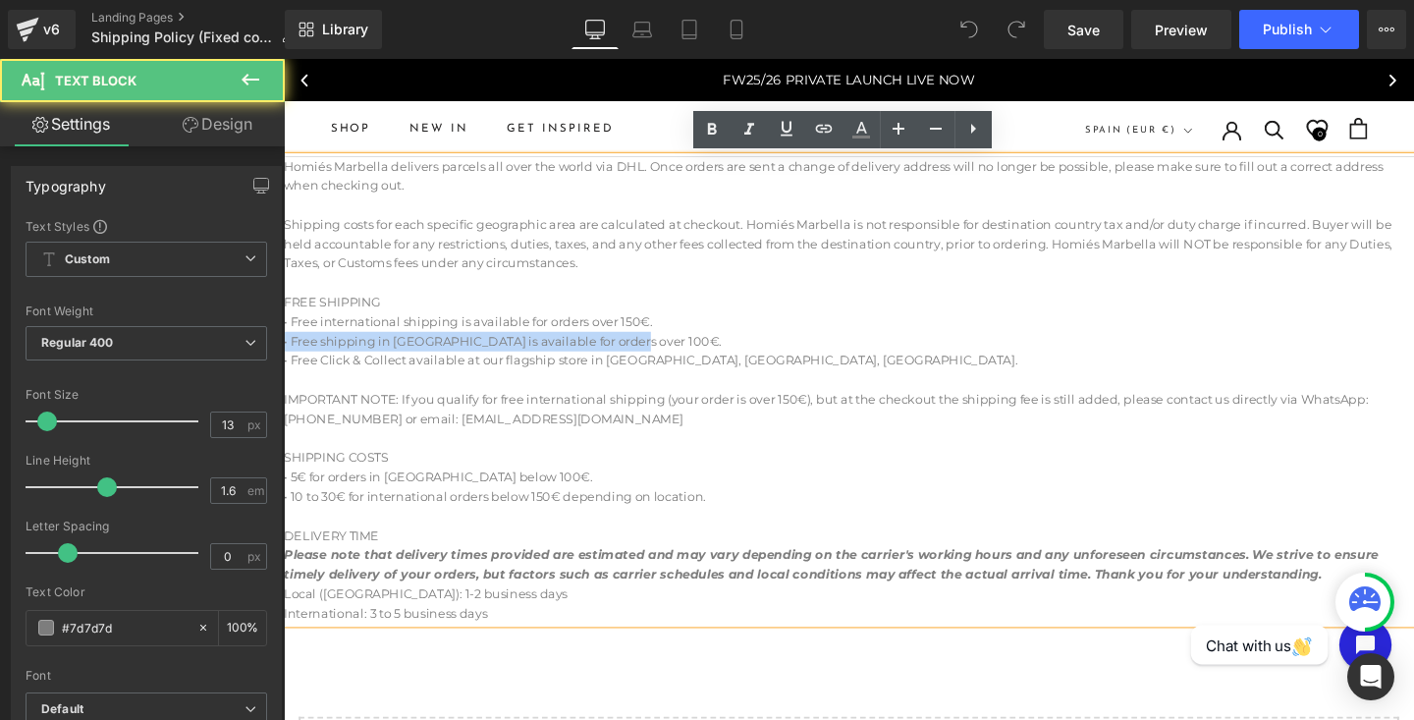
drag, startPoint x: 658, startPoint y: 356, endPoint x: 688, endPoint y: 326, distance: 42.4
click at [689, 328] on div "Homiés Marbella delivers parcels all over the world via DHL. Once orders are se…" at bounding box center [878, 407] width 1188 height 490
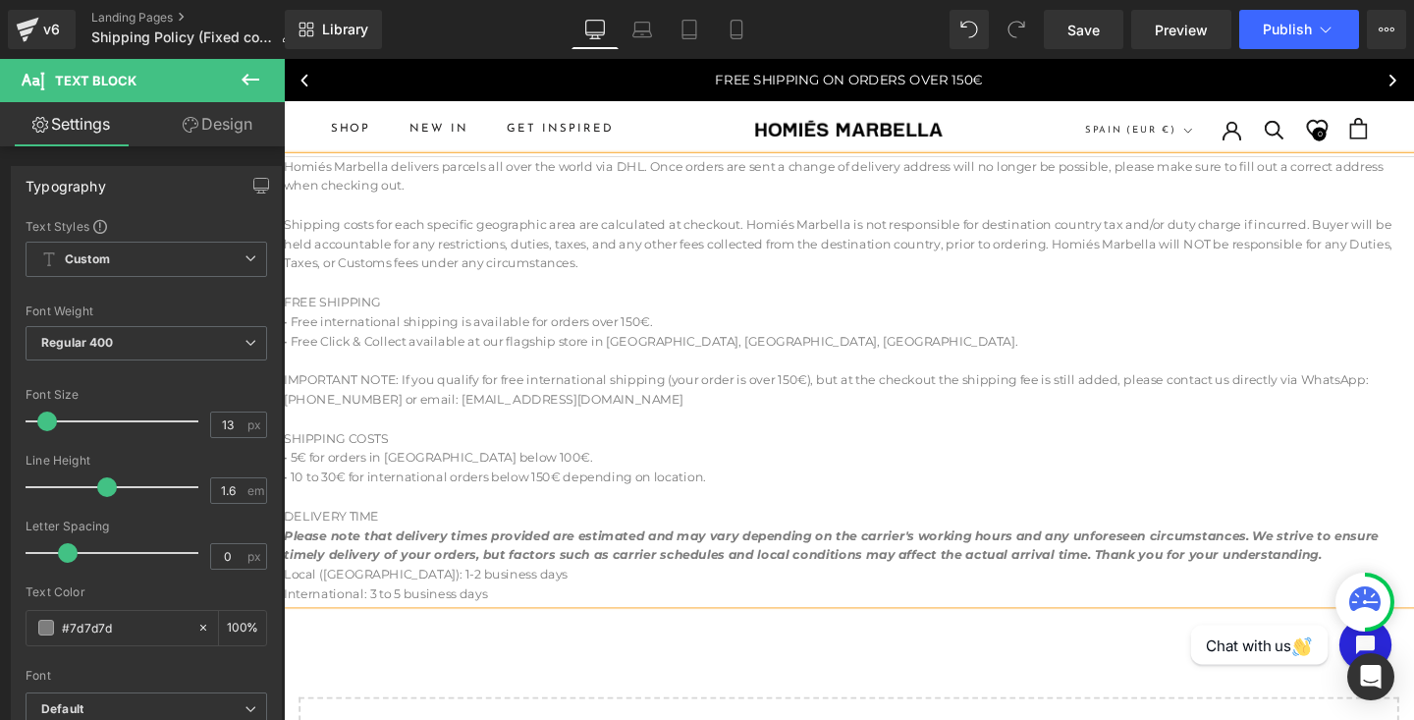
click at [485, 478] on div "• 5€ for orders in [GEOGRAPHIC_DATA] below 100€." at bounding box center [878, 477] width 1188 height 21
click at [329, 500] on div "• 10 to 30€ for international orders below 150€ depending on location." at bounding box center [878, 498] width 1188 height 21
click at [1289, 25] on span "Publish" at bounding box center [1287, 30] width 49 height 16
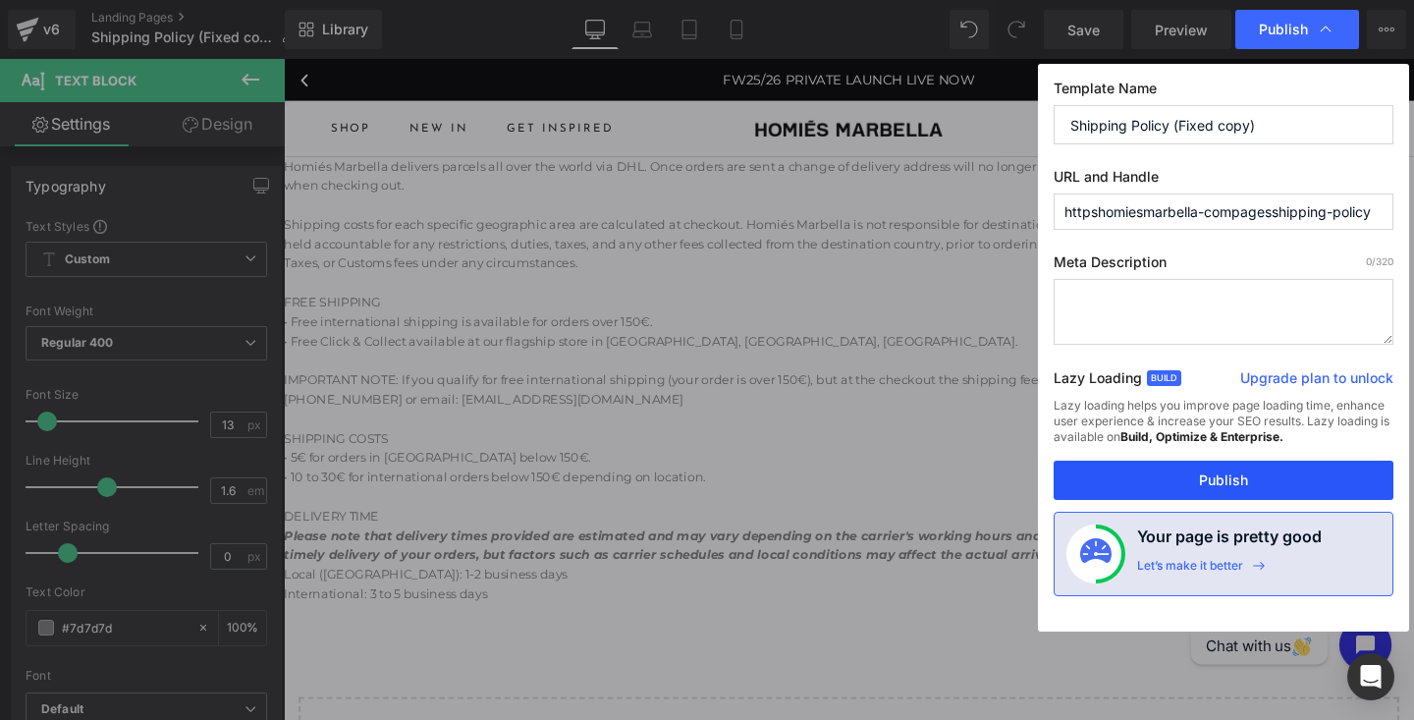
click at [1237, 481] on button "Publish" at bounding box center [1224, 480] width 340 height 39
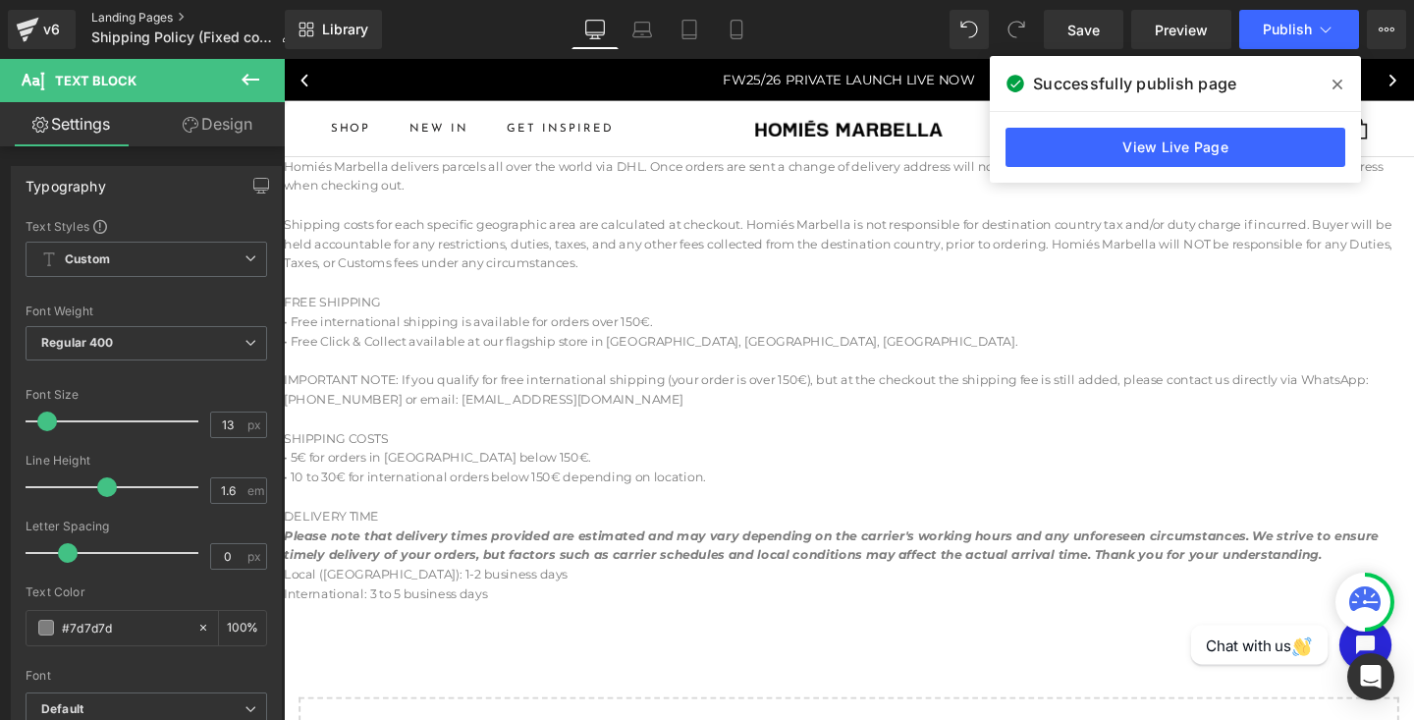
click at [111, 18] on link "Landing Pages" at bounding box center [200, 18] width 219 height 16
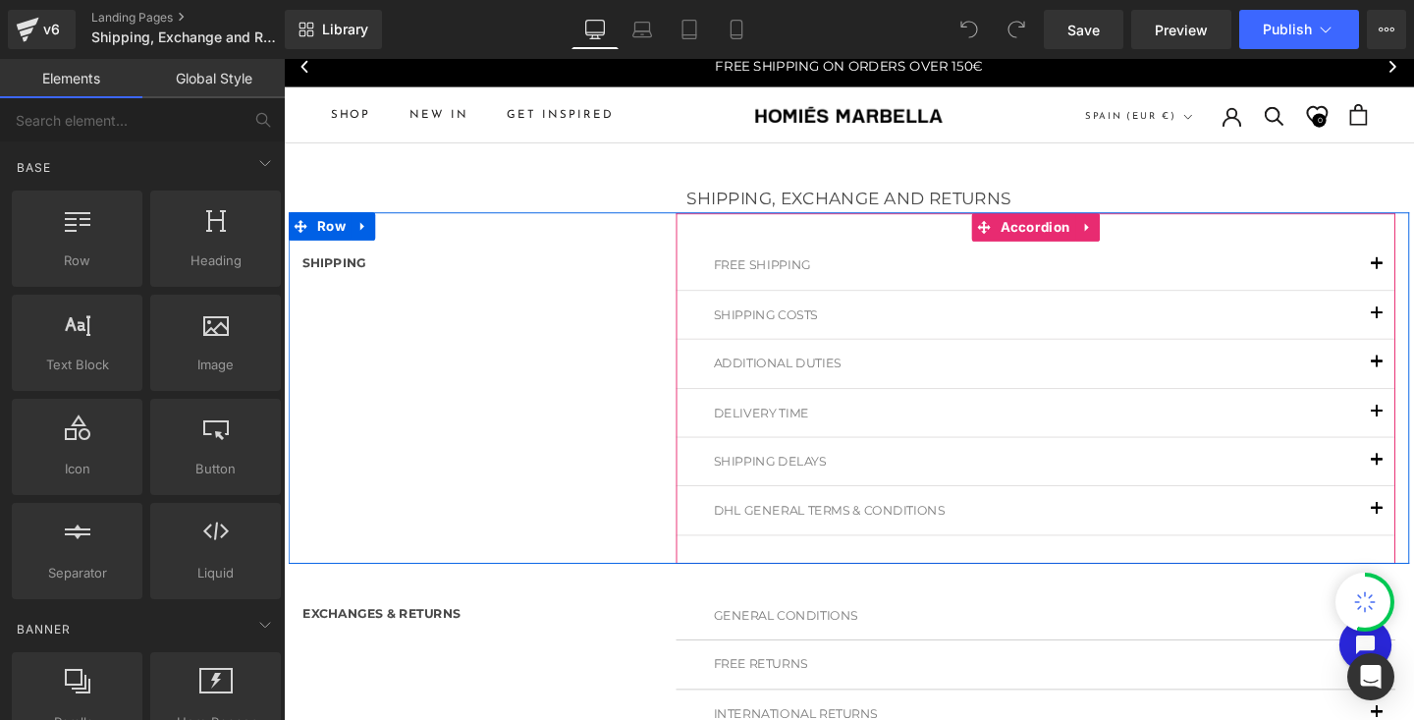
scroll to position [29, 0]
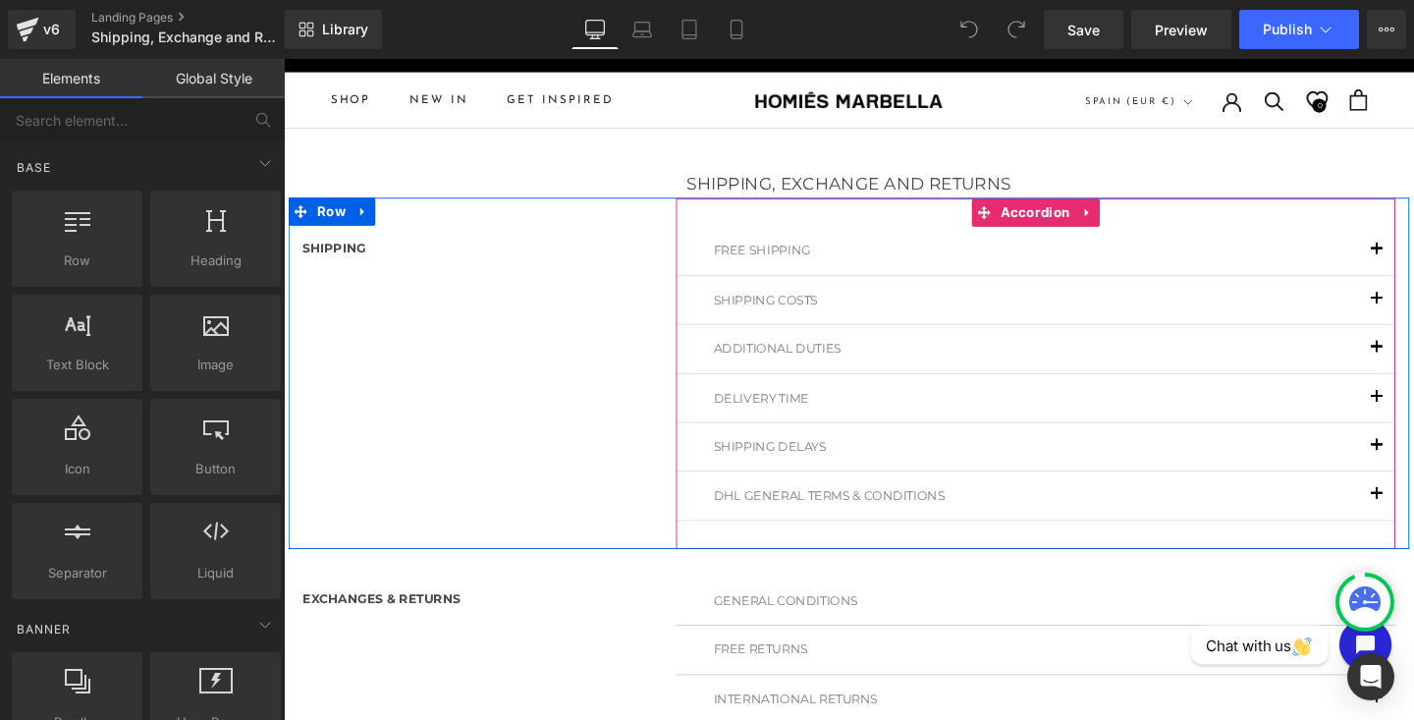
click at [1413, 317] on span "button" at bounding box center [1433, 317] width 0 height 0
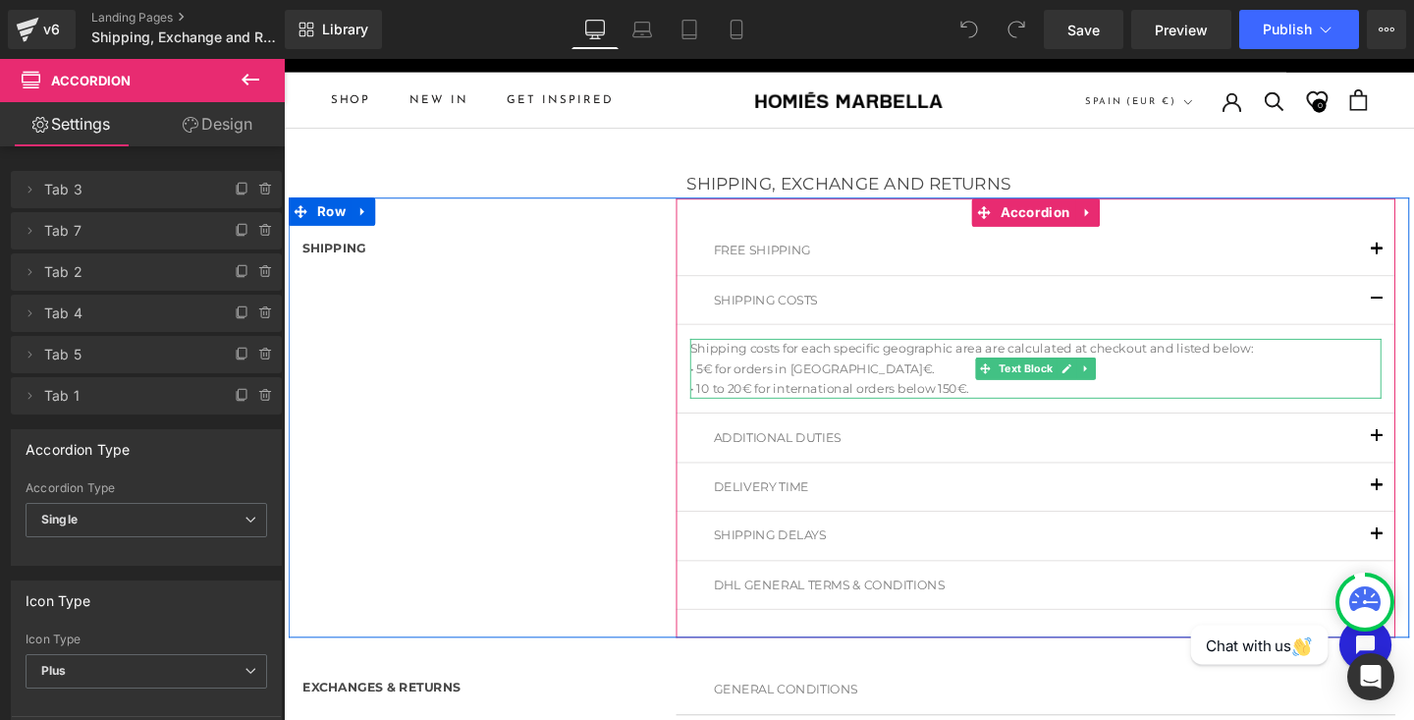
click at [756, 410] on p "• 10 to 20€ for international orders below 150€." at bounding box center [1074, 406] width 727 height 21
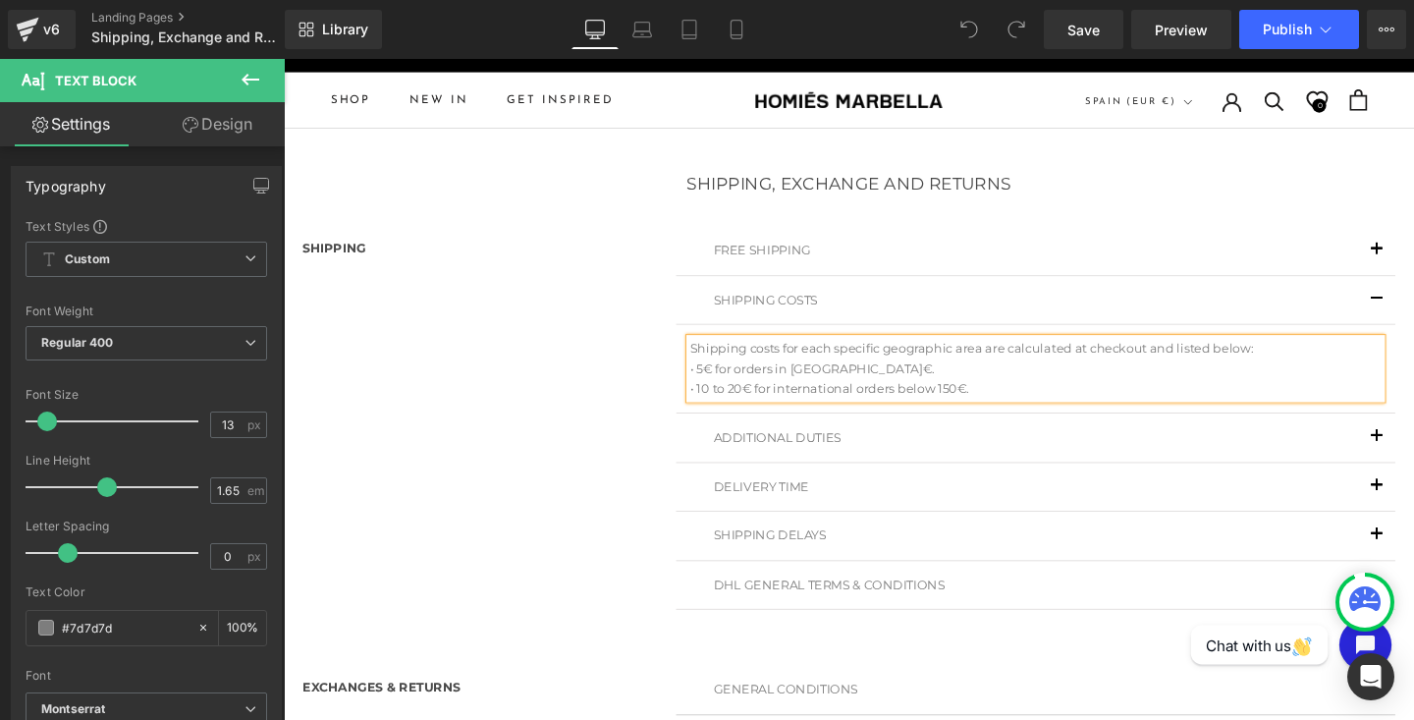
click at [757, 405] on p "• 10 to 20€ for international orders below 150€." at bounding box center [1074, 406] width 727 height 21
click at [1266, 30] on span "Publish" at bounding box center [1287, 30] width 49 height 16
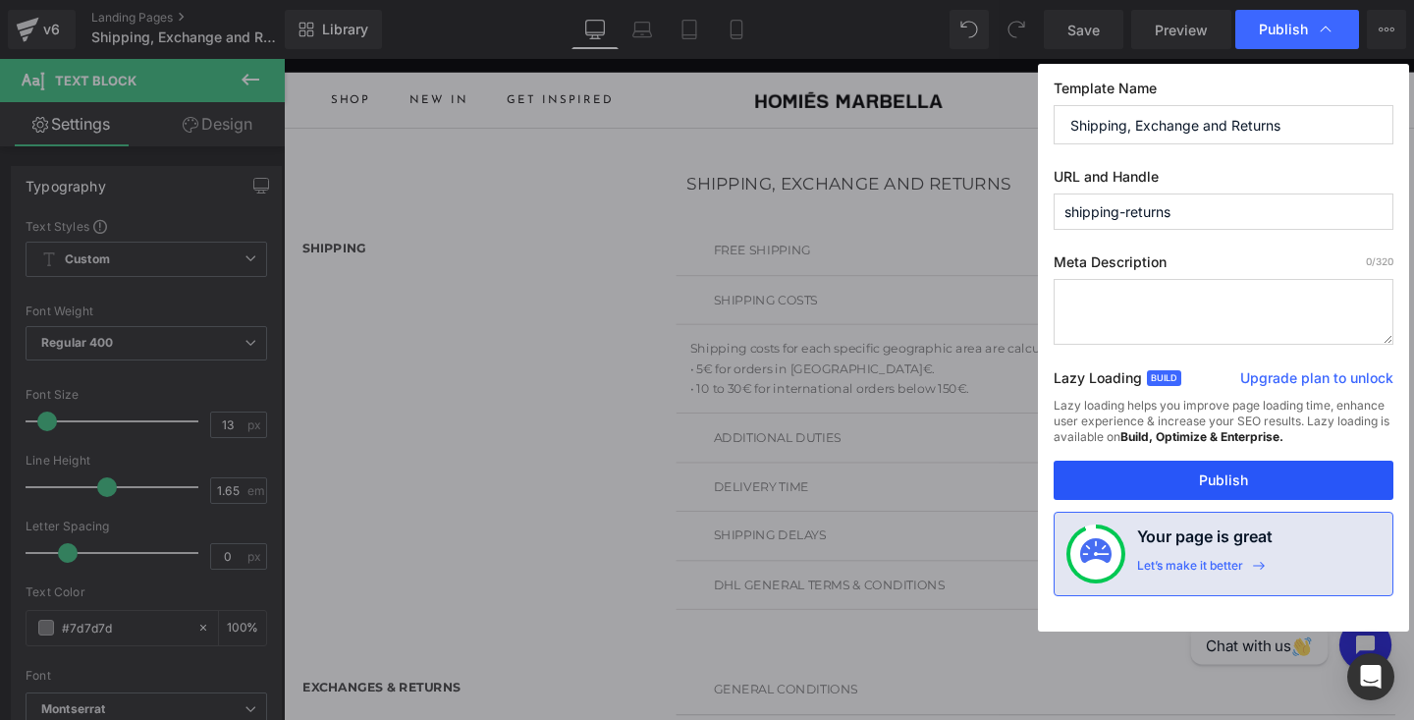
click at [1231, 488] on button "Publish" at bounding box center [1224, 480] width 340 height 39
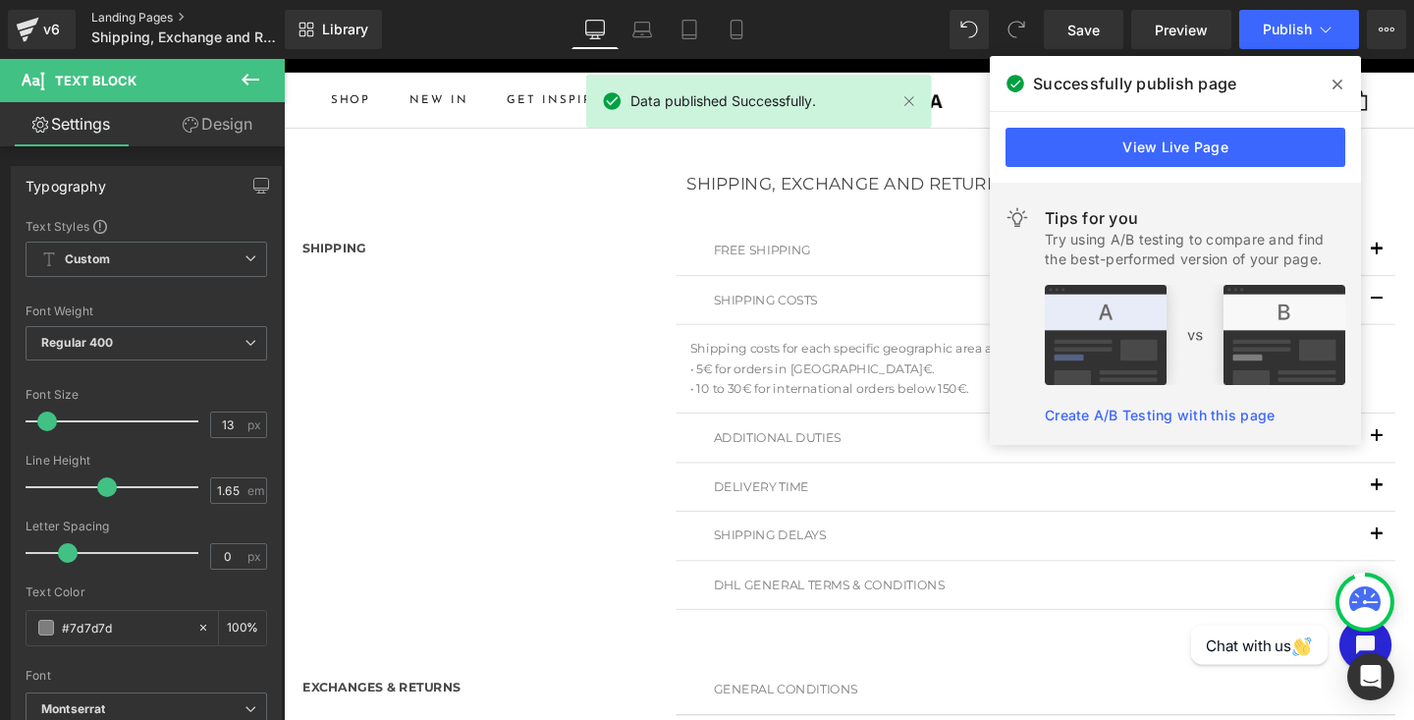
click at [112, 15] on link "Landing Pages" at bounding box center [204, 18] width 226 height 16
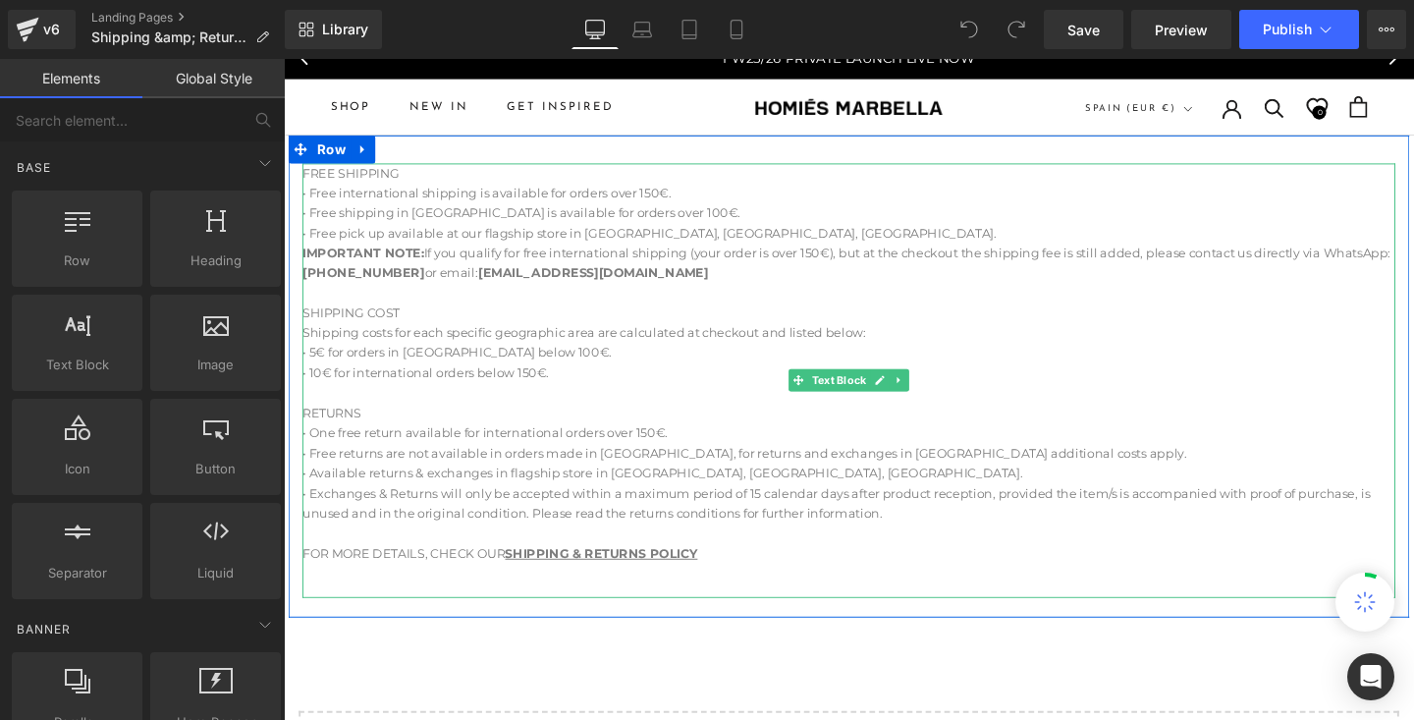
scroll to position [25, 0]
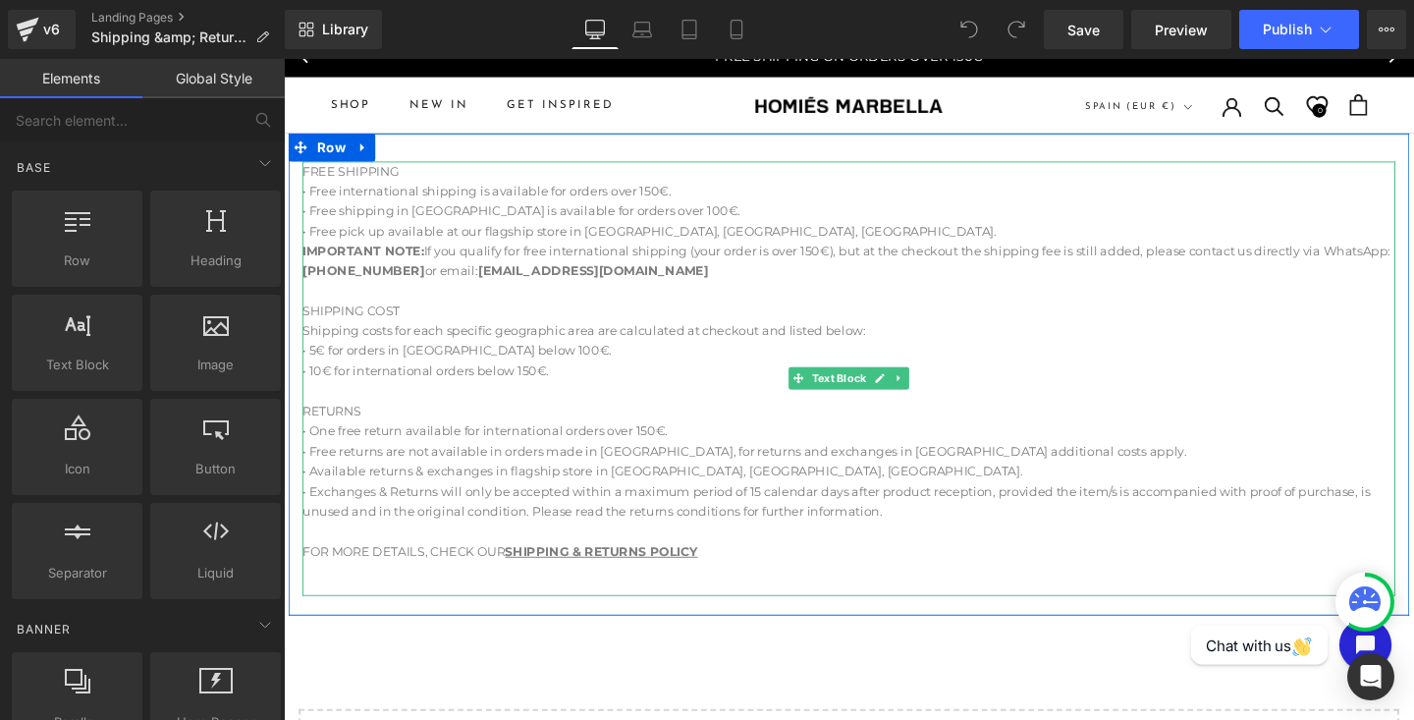
click at [666, 214] on div "• Free shipping in [GEOGRAPHIC_DATA] is available for orders over 100€." at bounding box center [877, 218] width 1149 height 21
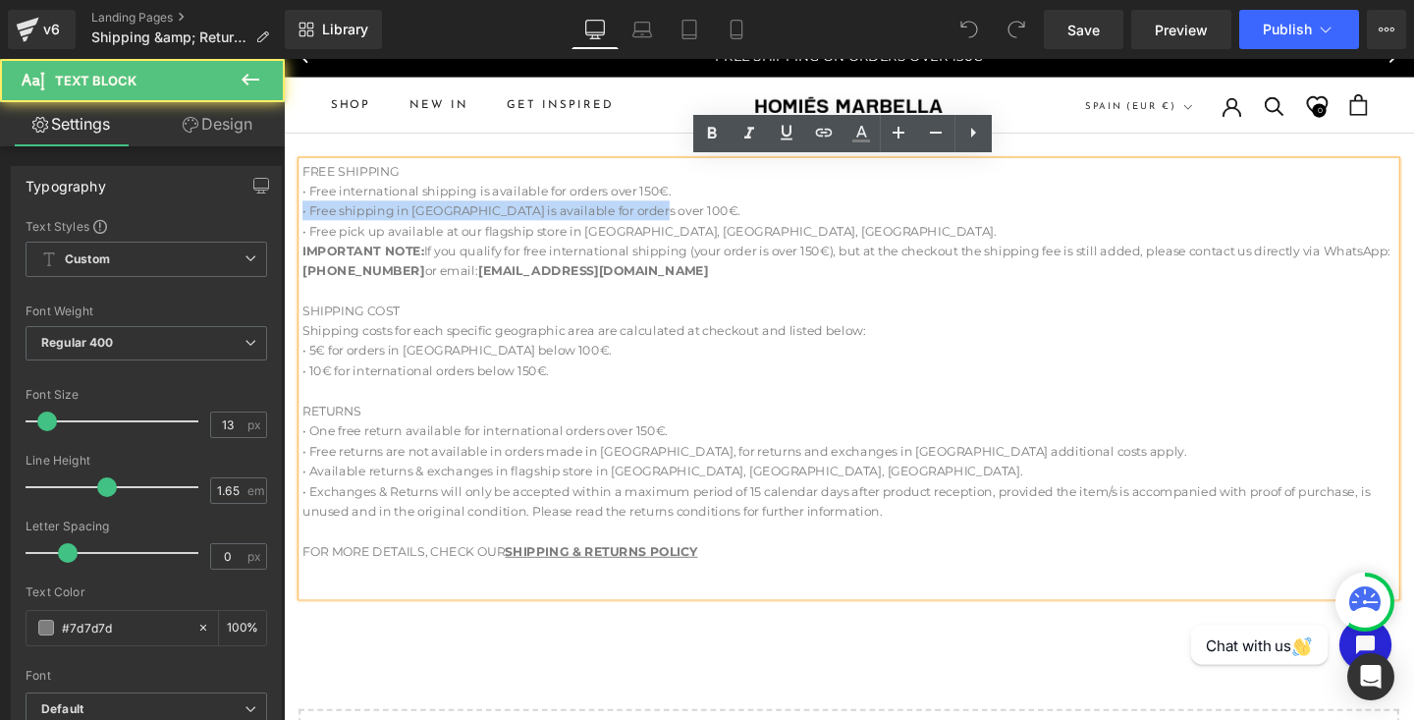
drag, startPoint x: 661, startPoint y: 217, endPoint x: 713, endPoint y: 207, distance: 53.0
click at [713, 208] on div "• Free shipping in [GEOGRAPHIC_DATA] is available for orders over 100€." at bounding box center [877, 218] width 1149 height 21
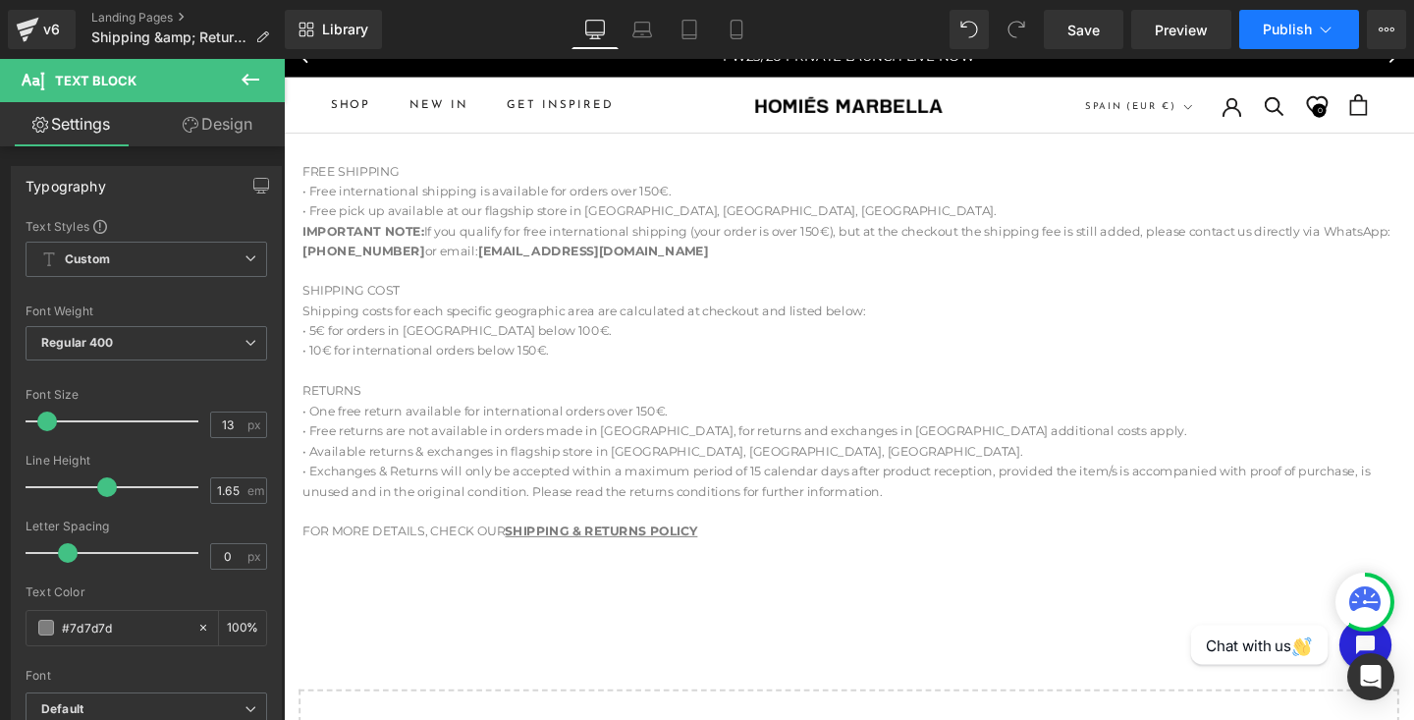
click at [1290, 28] on span "Publish" at bounding box center [1287, 30] width 49 height 16
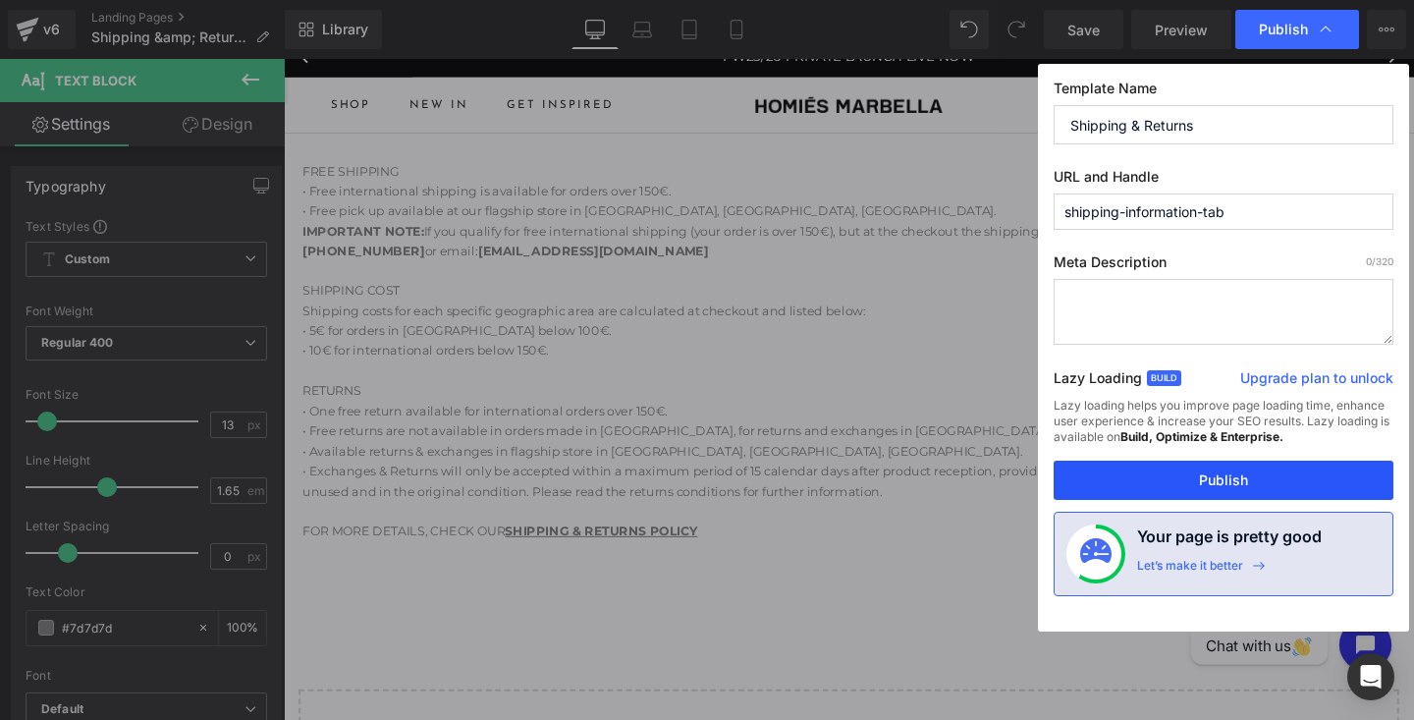
click at [1208, 480] on button "Publish" at bounding box center [1224, 480] width 340 height 39
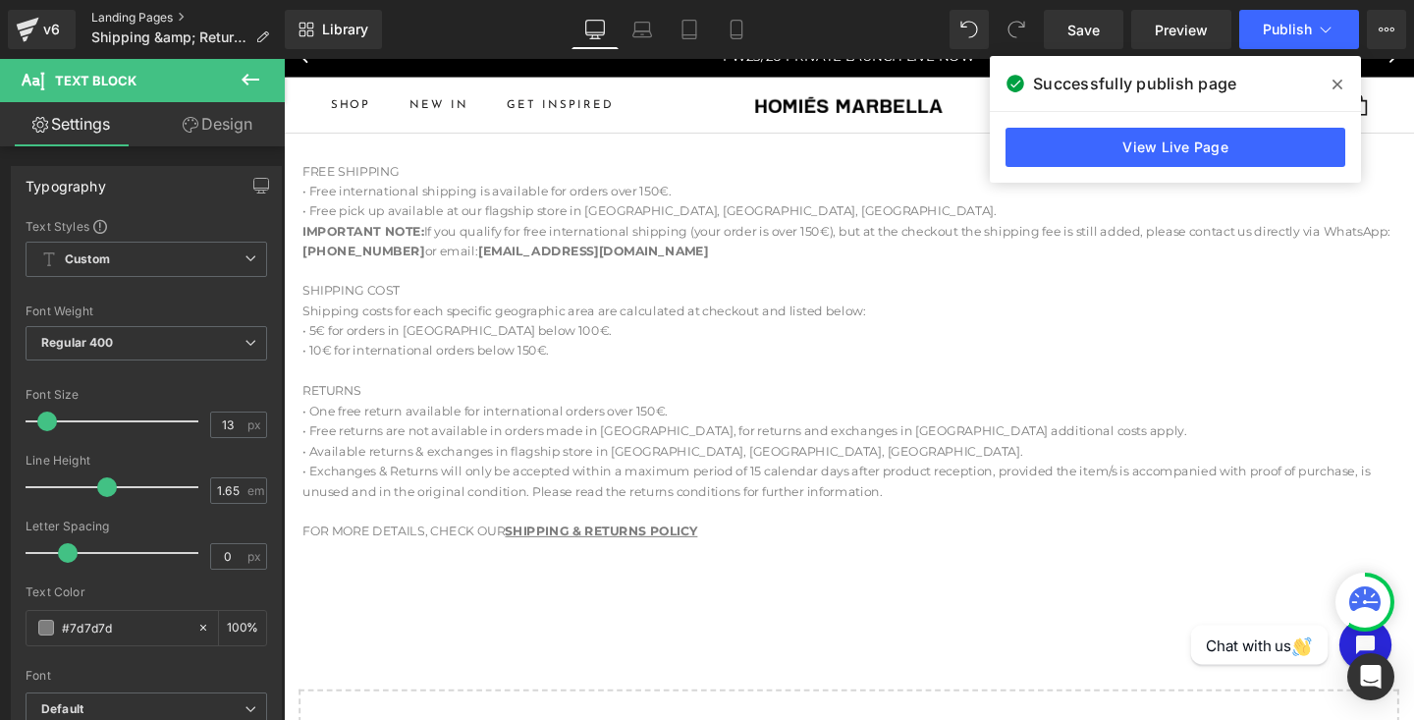
click at [129, 16] on link "Landing Pages" at bounding box center [187, 18] width 193 height 16
